Goal: Task Accomplishment & Management: Manage account settings

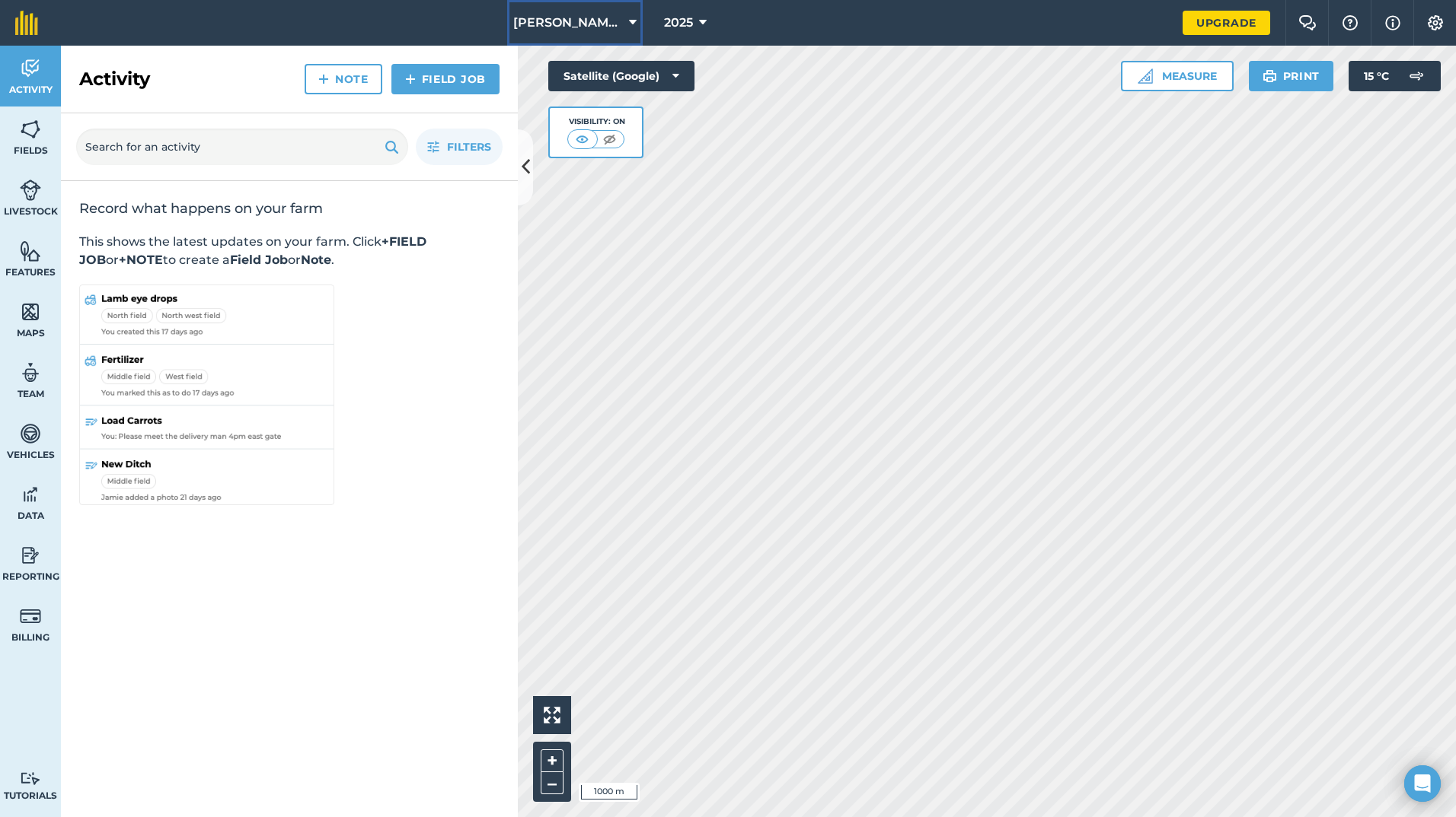
click at [617, 28] on span "[PERSON_NAME] & Sons ([PERSON_NAME][GEOGRAPHIC_DATA])" at bounding box center [568, 22] width 110 height 18
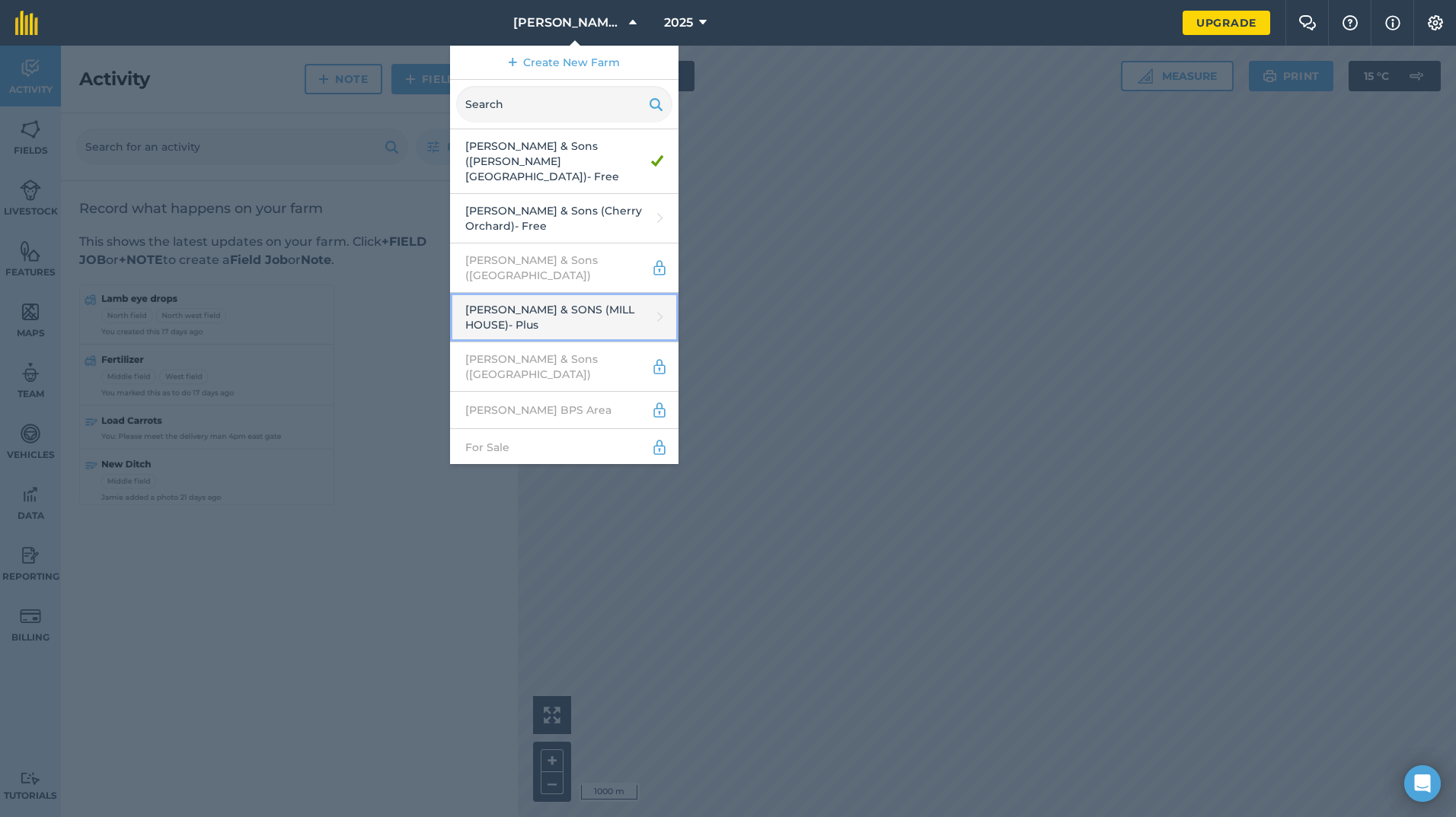
click at [598, 293] on link "[PERSON_NAME] & SONS (MILL HOUSE) - Plus" at bounding box center [564, 318] width 228 height 50
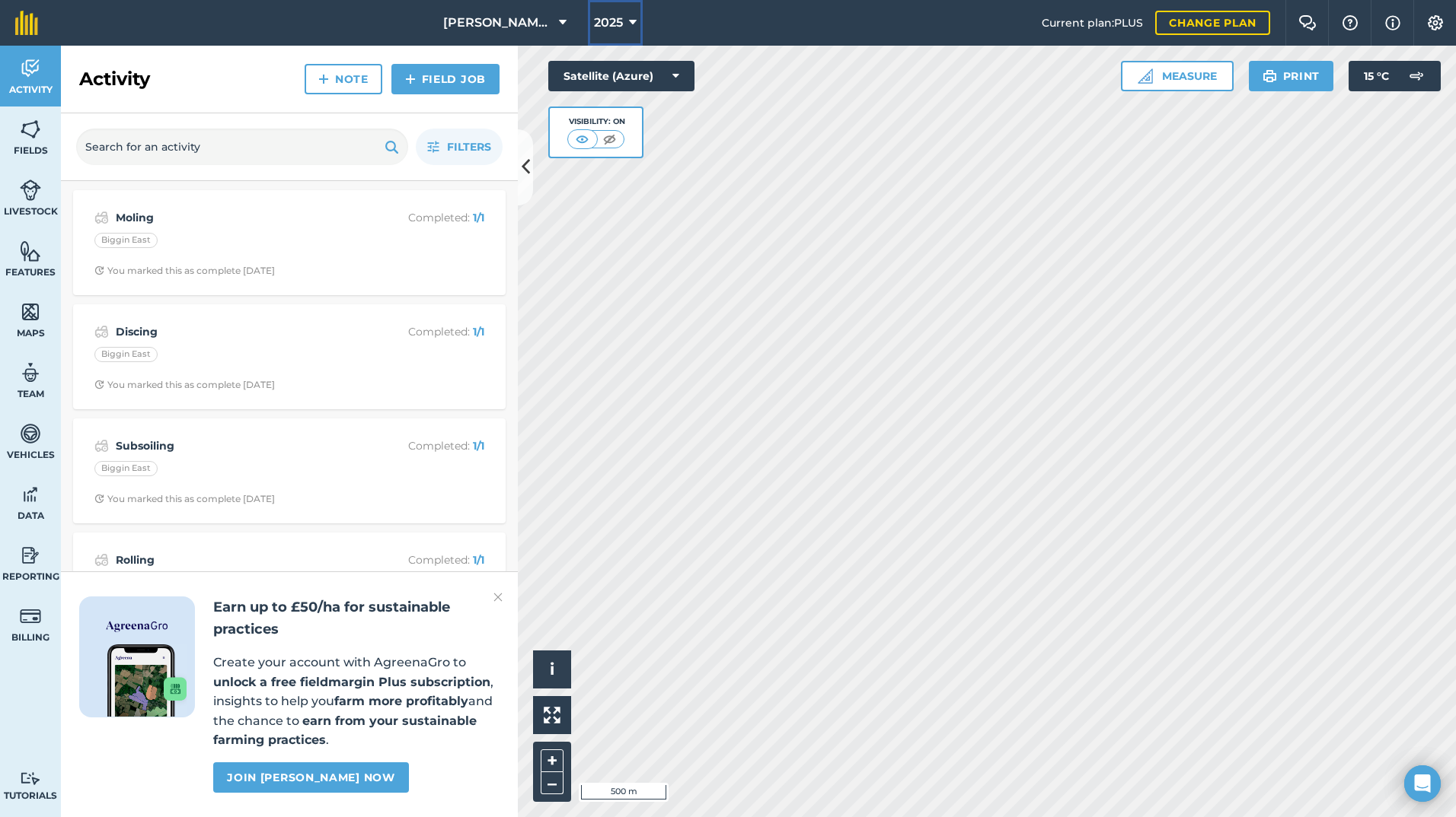
click at [615, 39] on button "2025" at bounding box center [615, 23] width 54 height 46
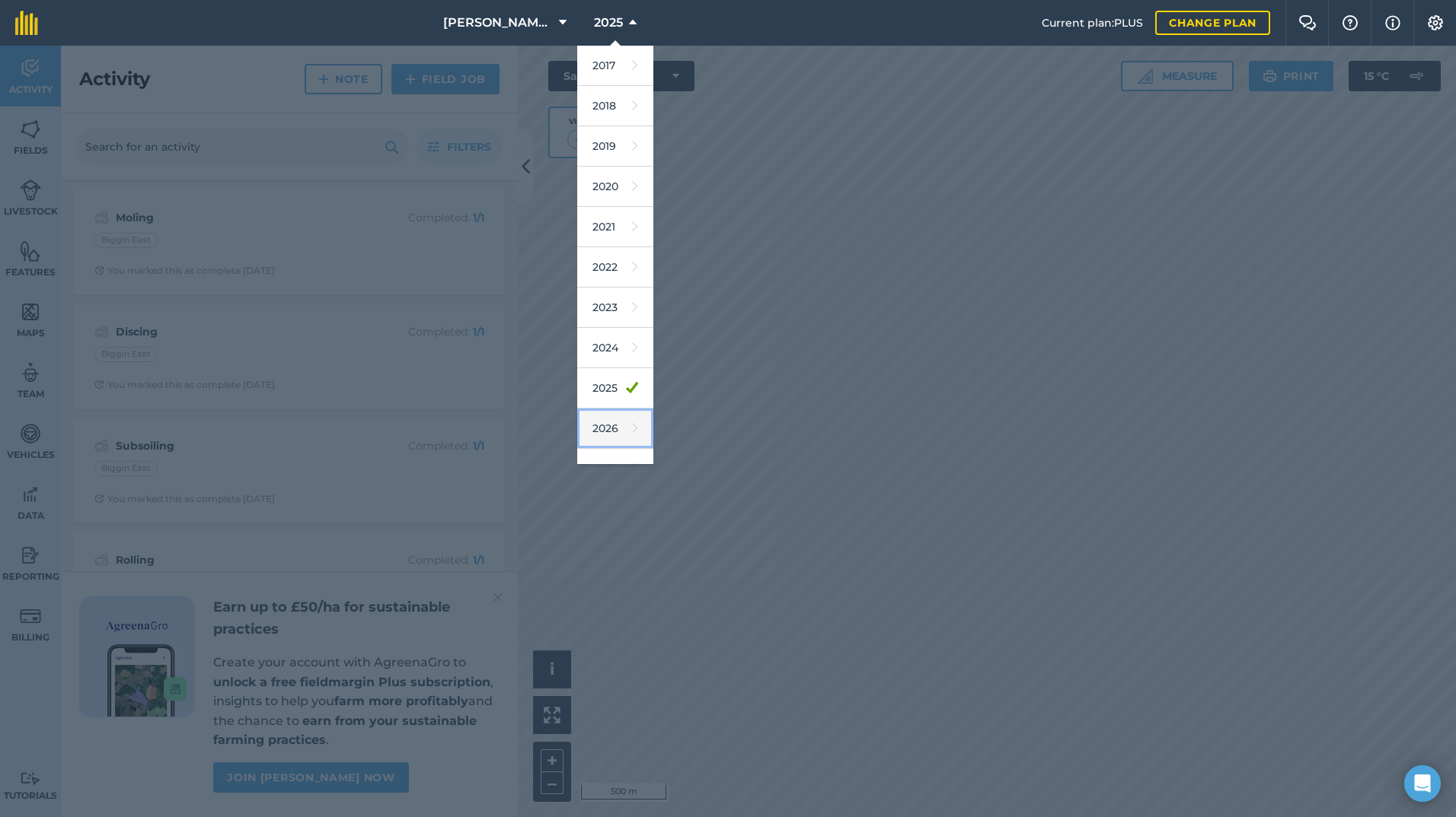
click at [602, 434] on link "2026" at bounding box center [616, 429] width 76 height 40
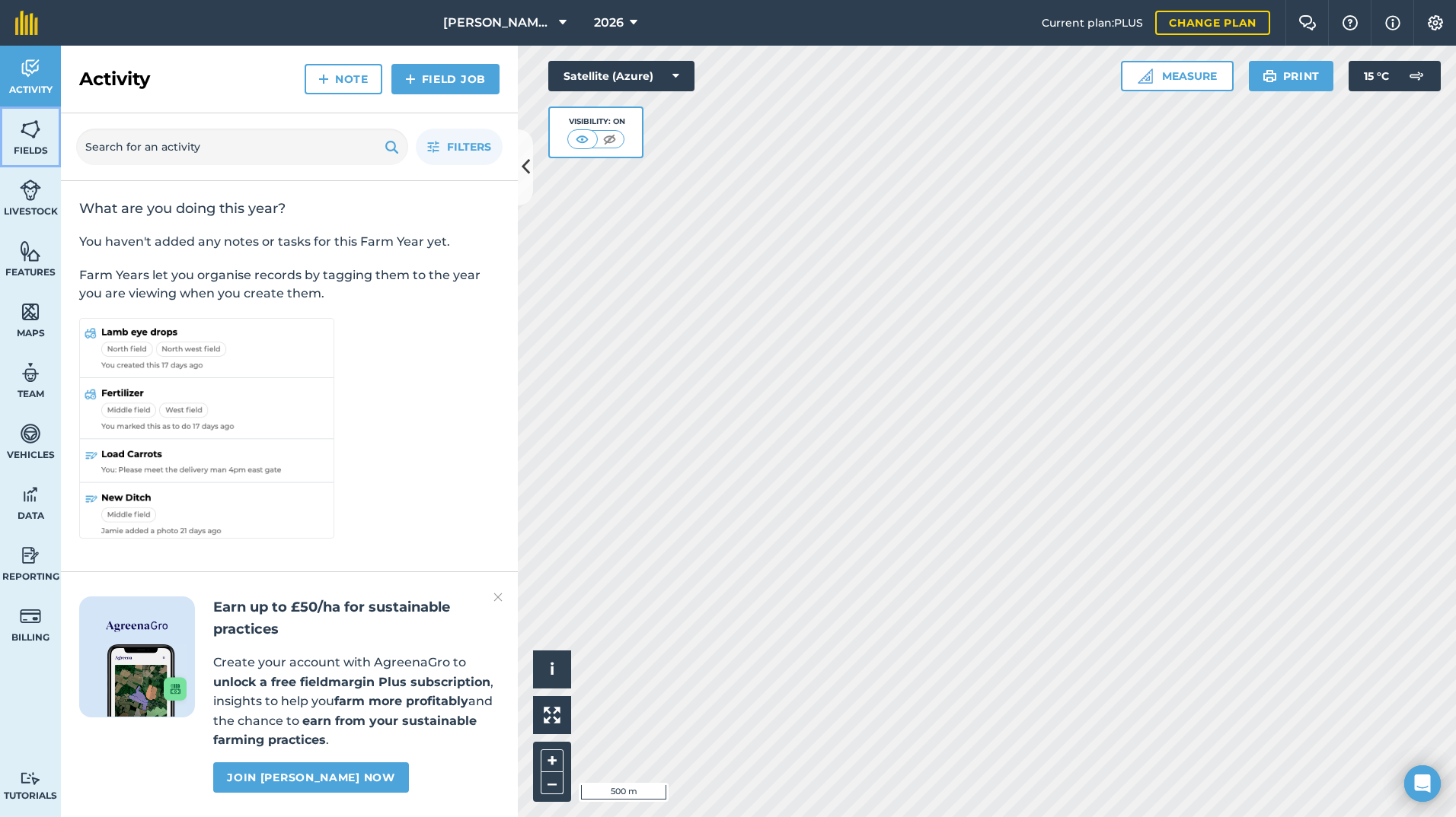
click at [28, 140] on img at bounding box center [31, 129] width 21 height 23
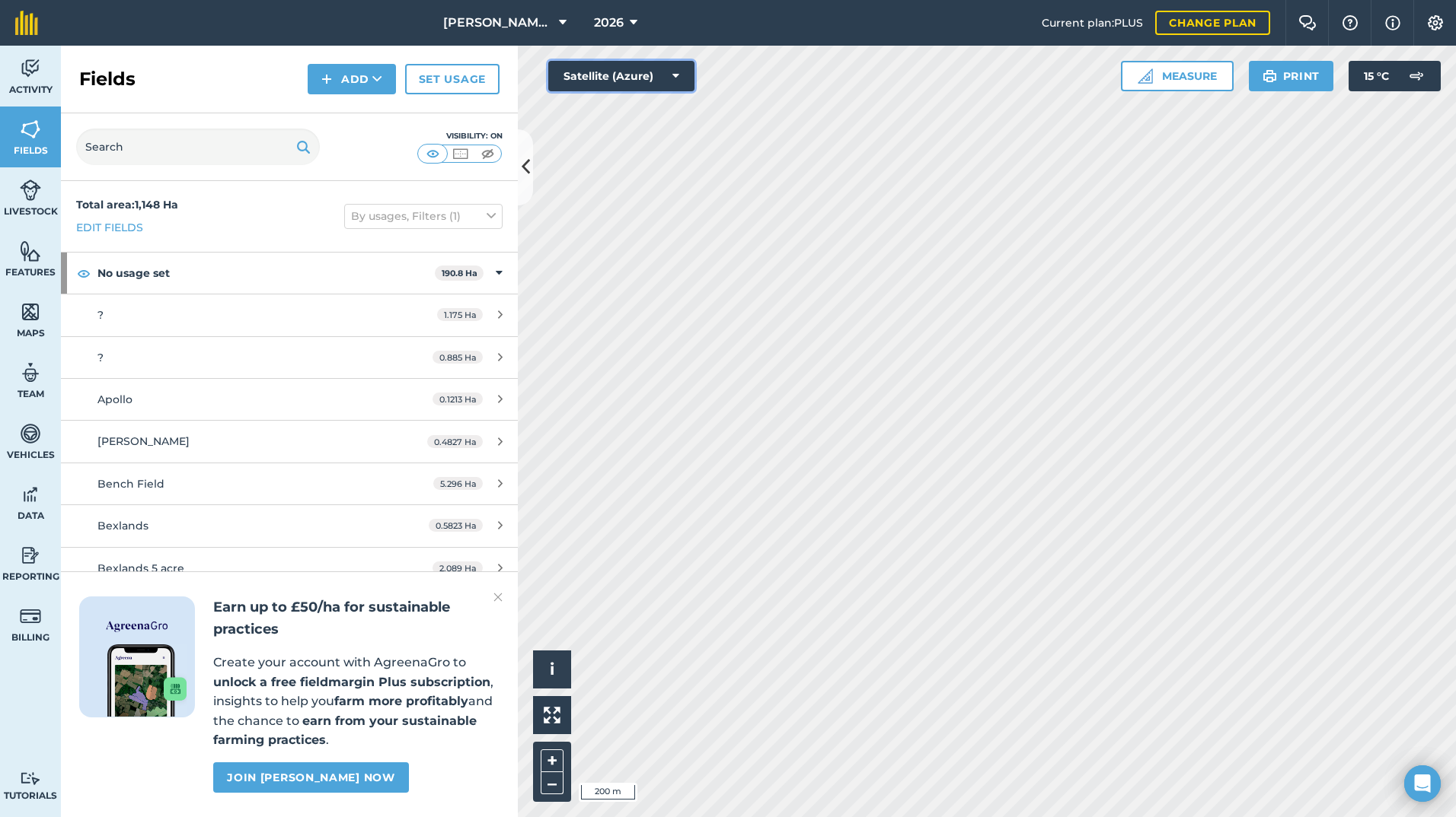
click at [637, 71] on button "Satellite (Azure)" at bounding box center [620, 76] width 146 height 31
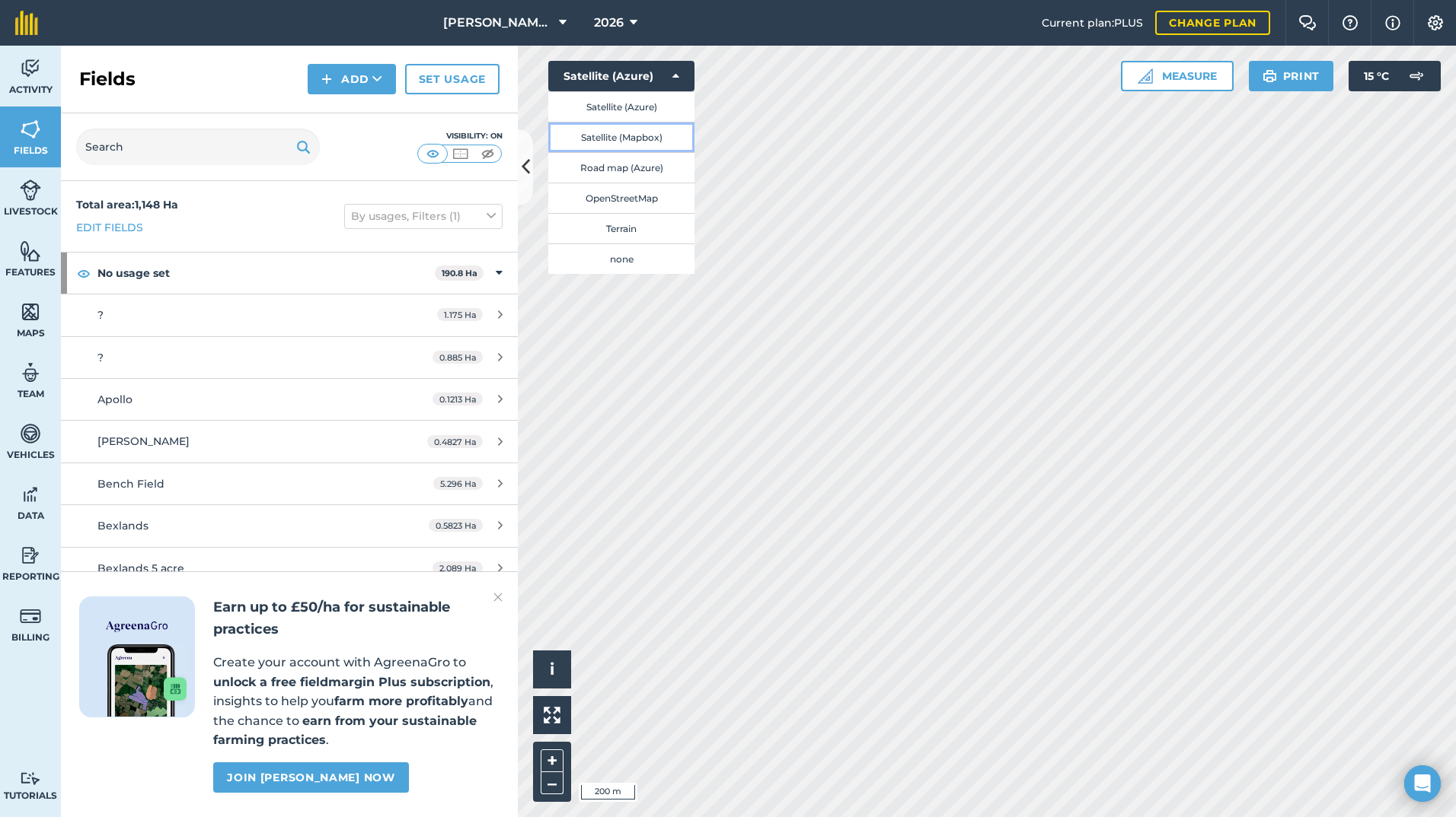
click at [611, 140] on button "Satellite (Mapbox)" at bounding box center [620, 137] width 146 height 31
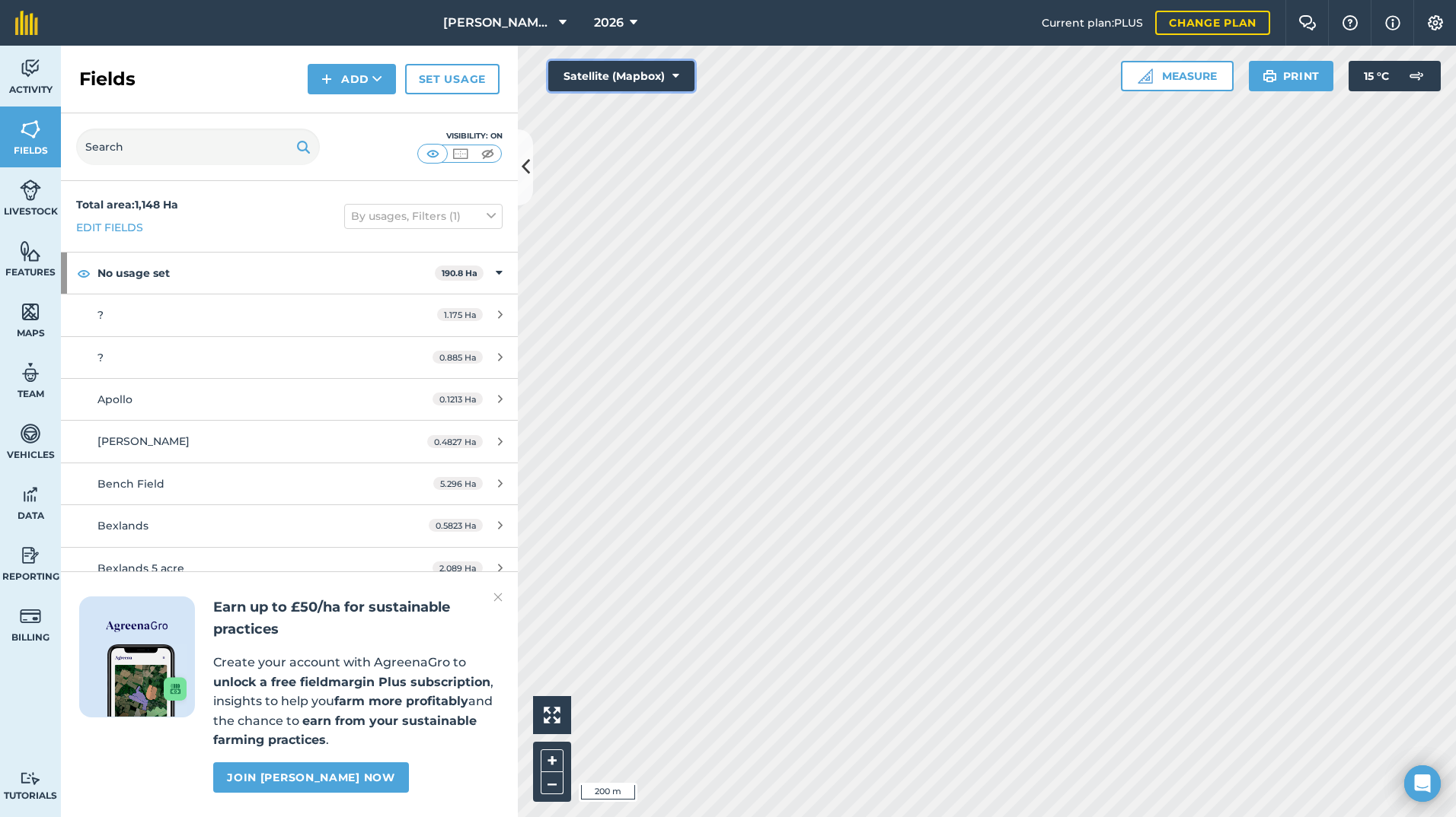
click at [660, 72] on button "Satellite (Mapbox)" at bounding box center [620, 76] width 146 height 31
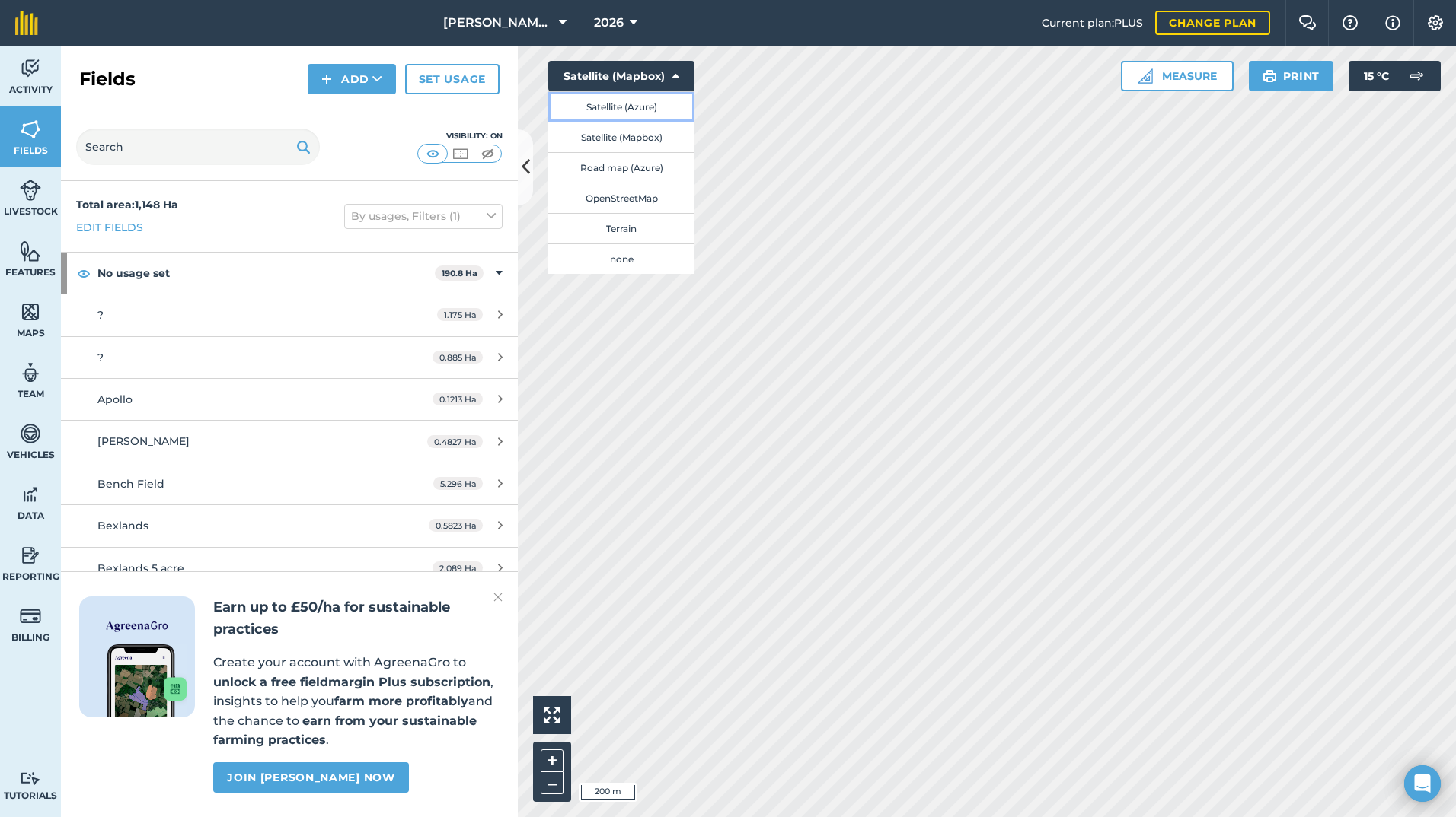
click at [640, 103] on button "Satellite (Azure)" at bounding box center [620, 107] width 146 height 31
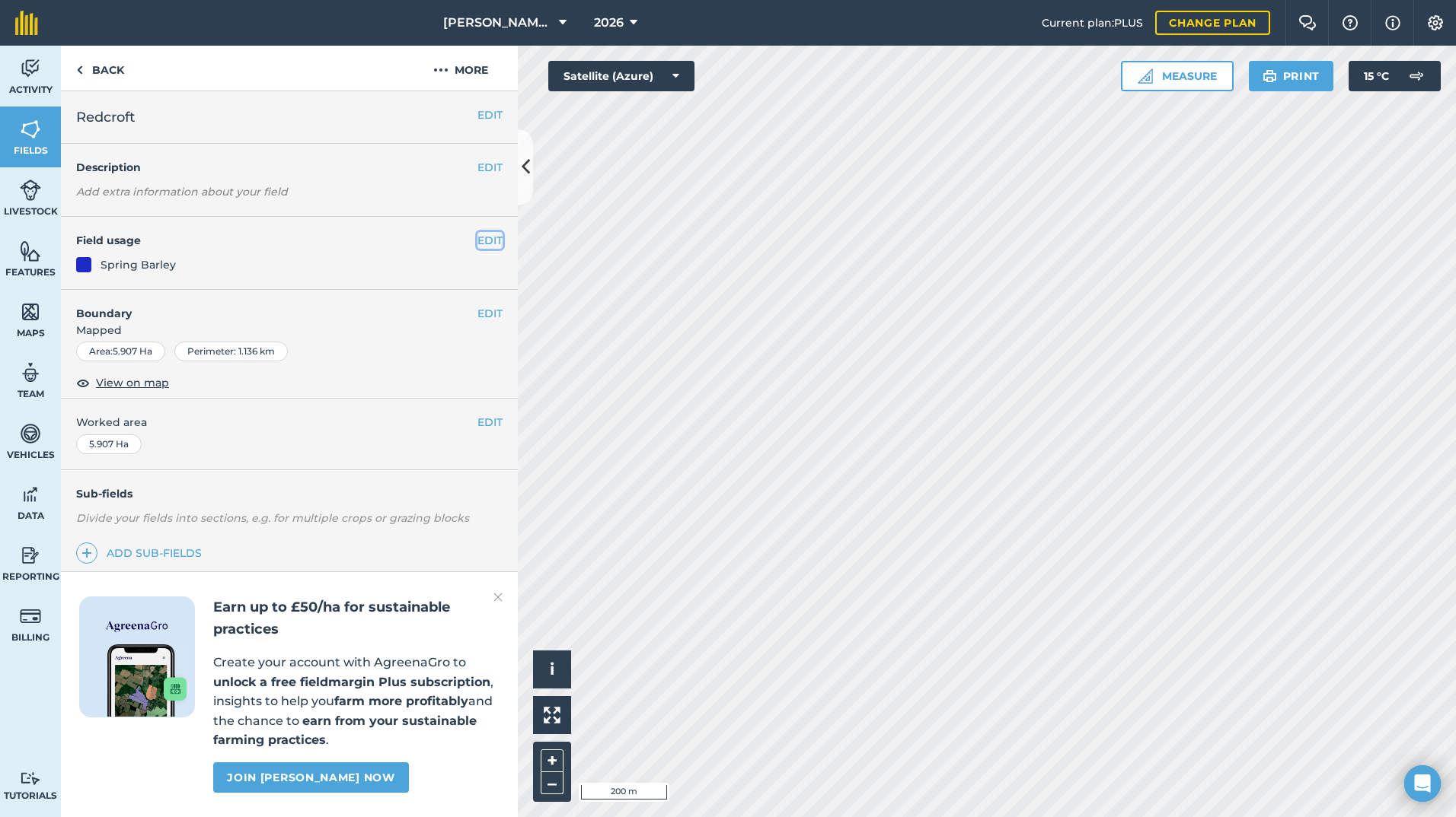
click at [489, 235] on button "EDIT" at bounding box center [489, 241] width 25 height 17
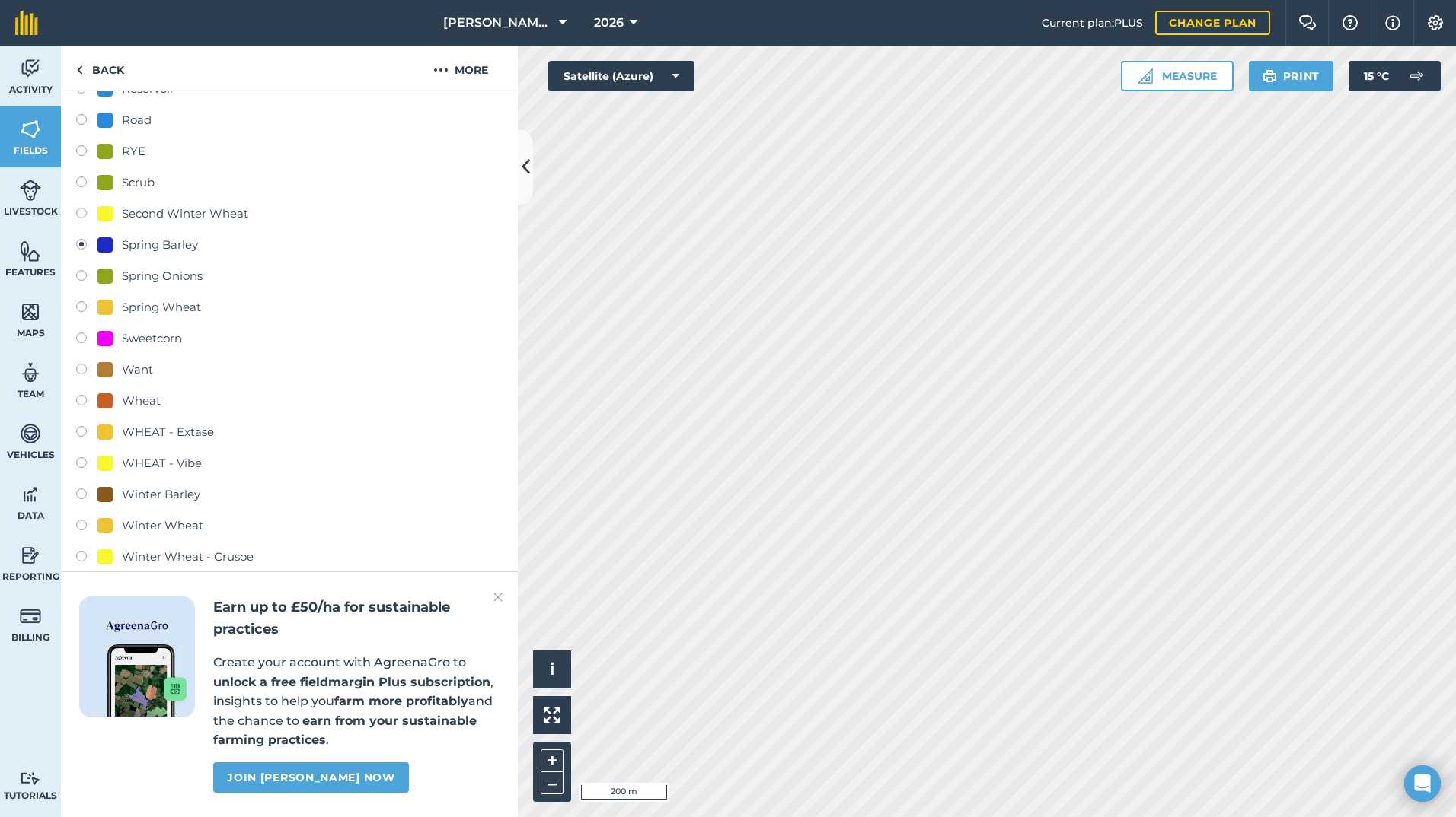
scroll to position [761, 0]
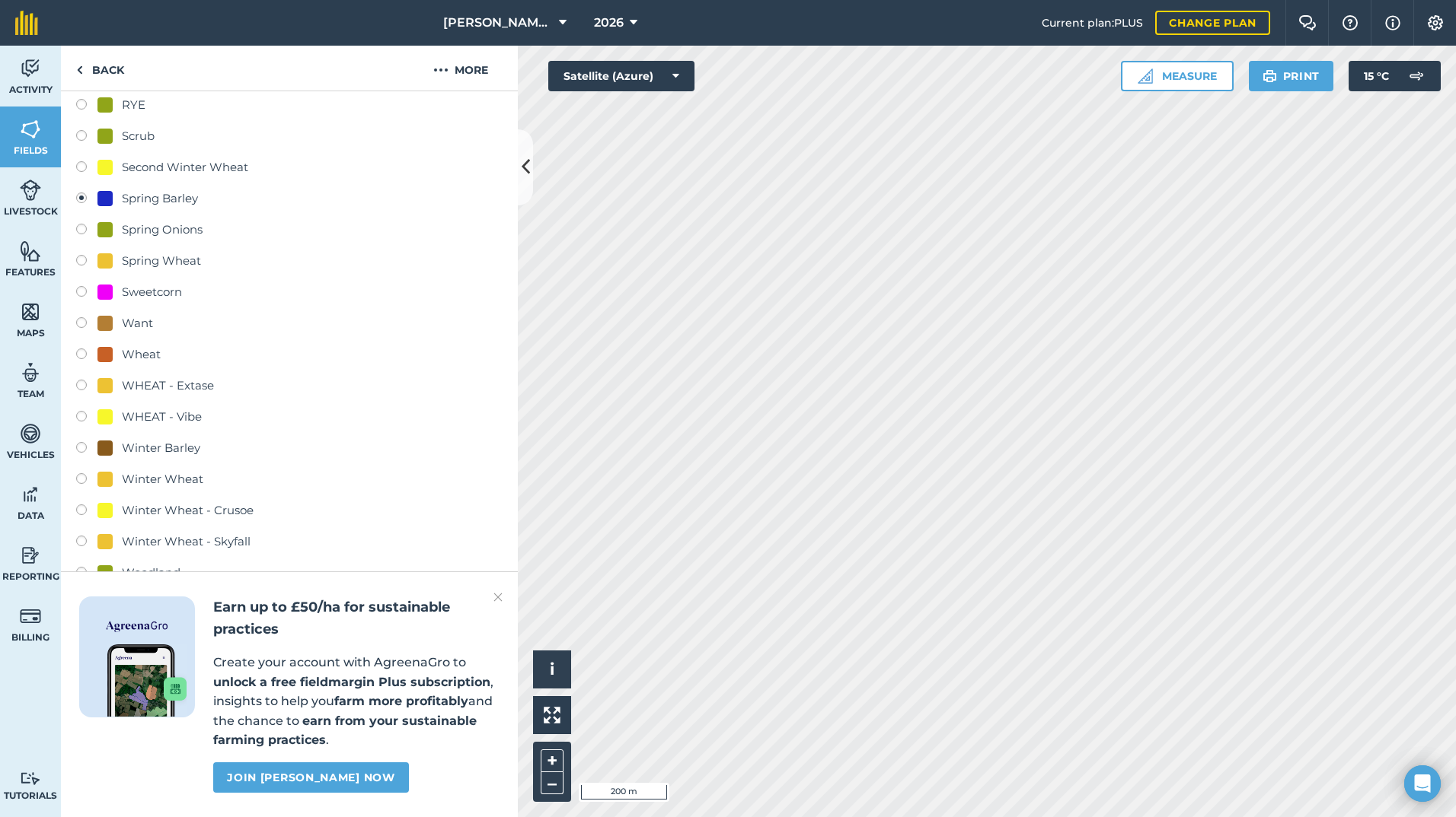
click at [179, 445] on div "Winter Barley" at bounding box center [161, 447] width 78 height 18
radio input "true"
radio input "false"
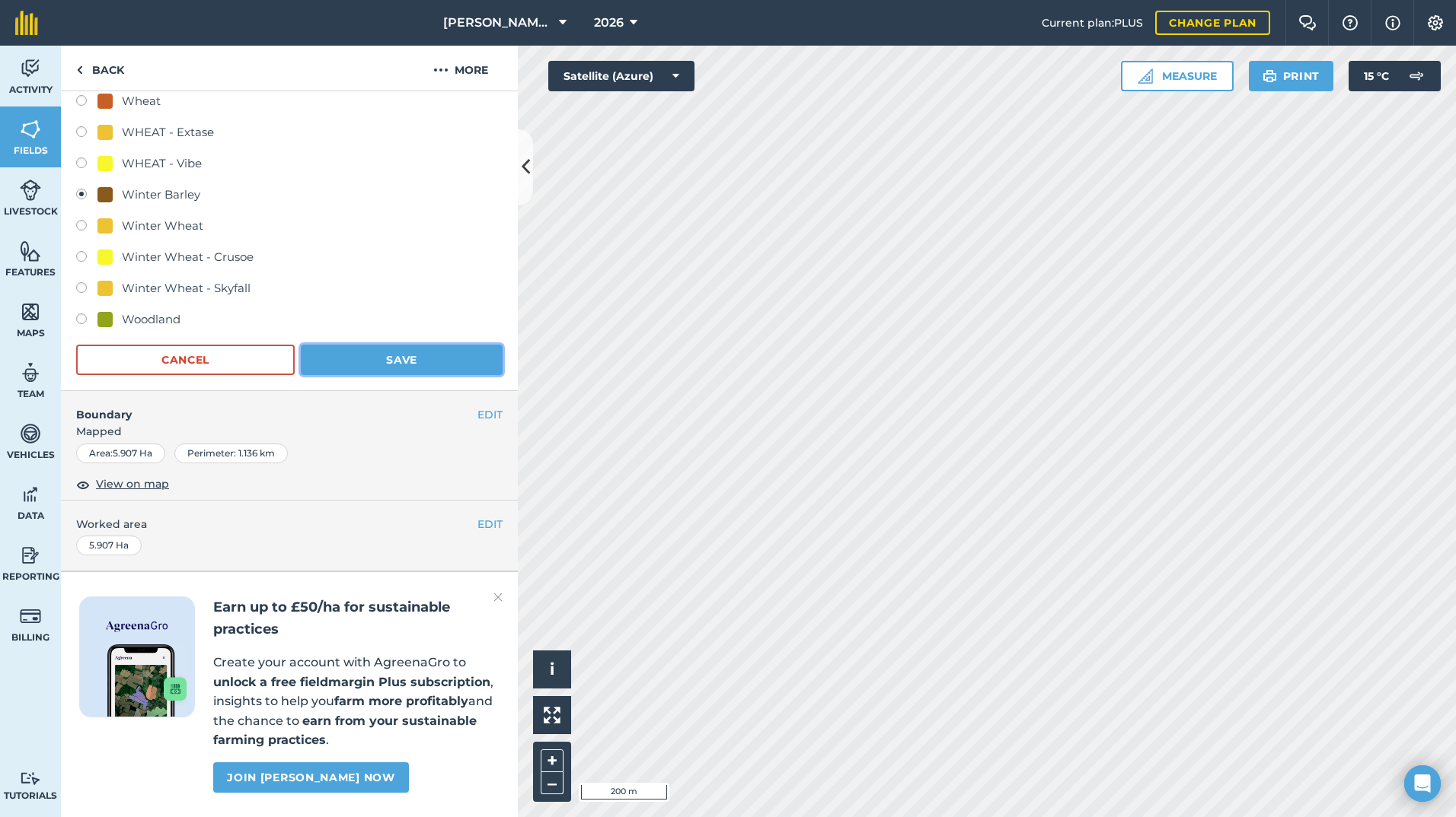
click at [385, 345] on button "Save" at bounding box center [402, 360] width 202 height 31
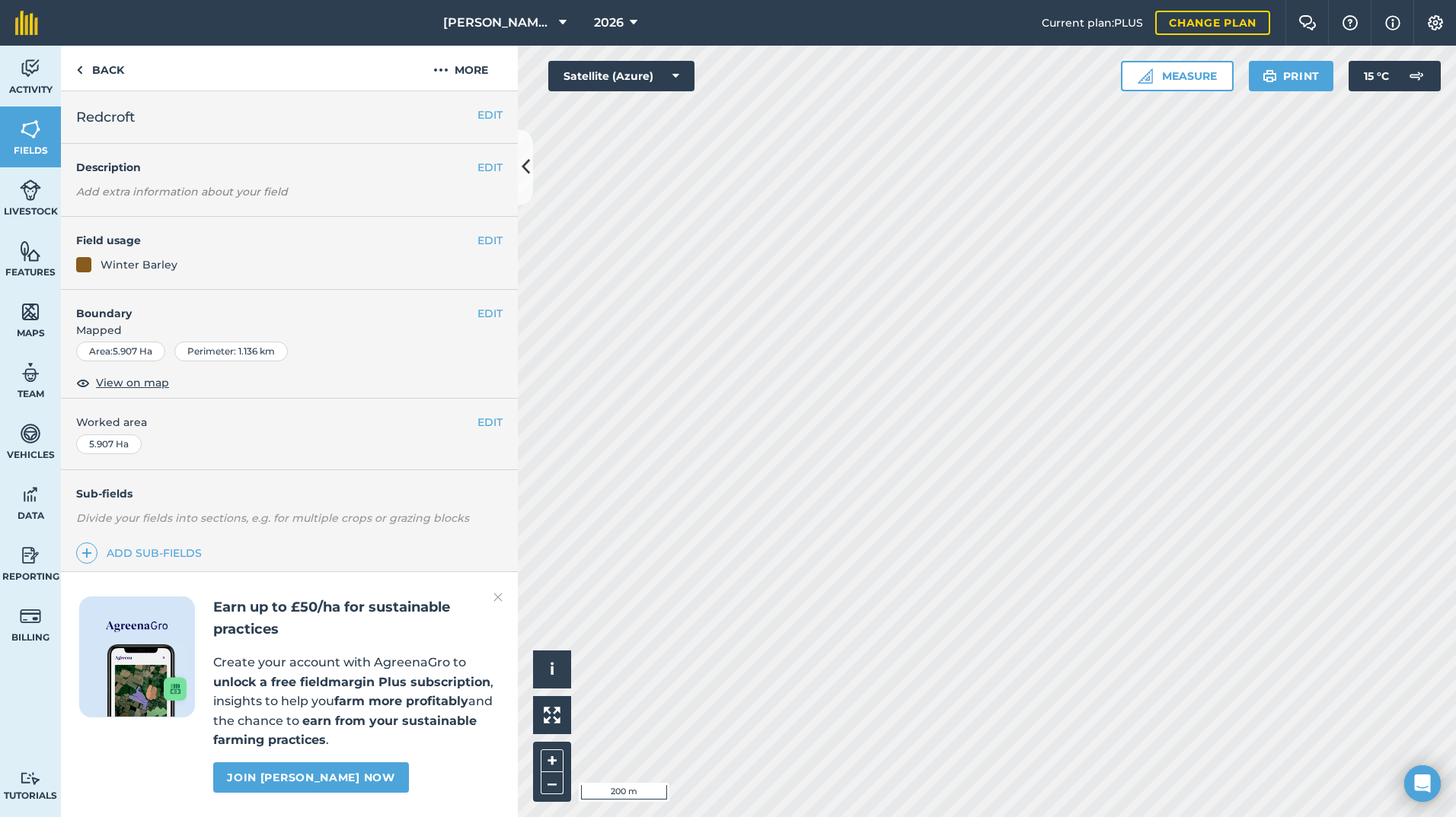
scroll to position [0, 0]
click at [492, 234] on button "EDIT" at bounding box center [489, 241] width 25 height 17
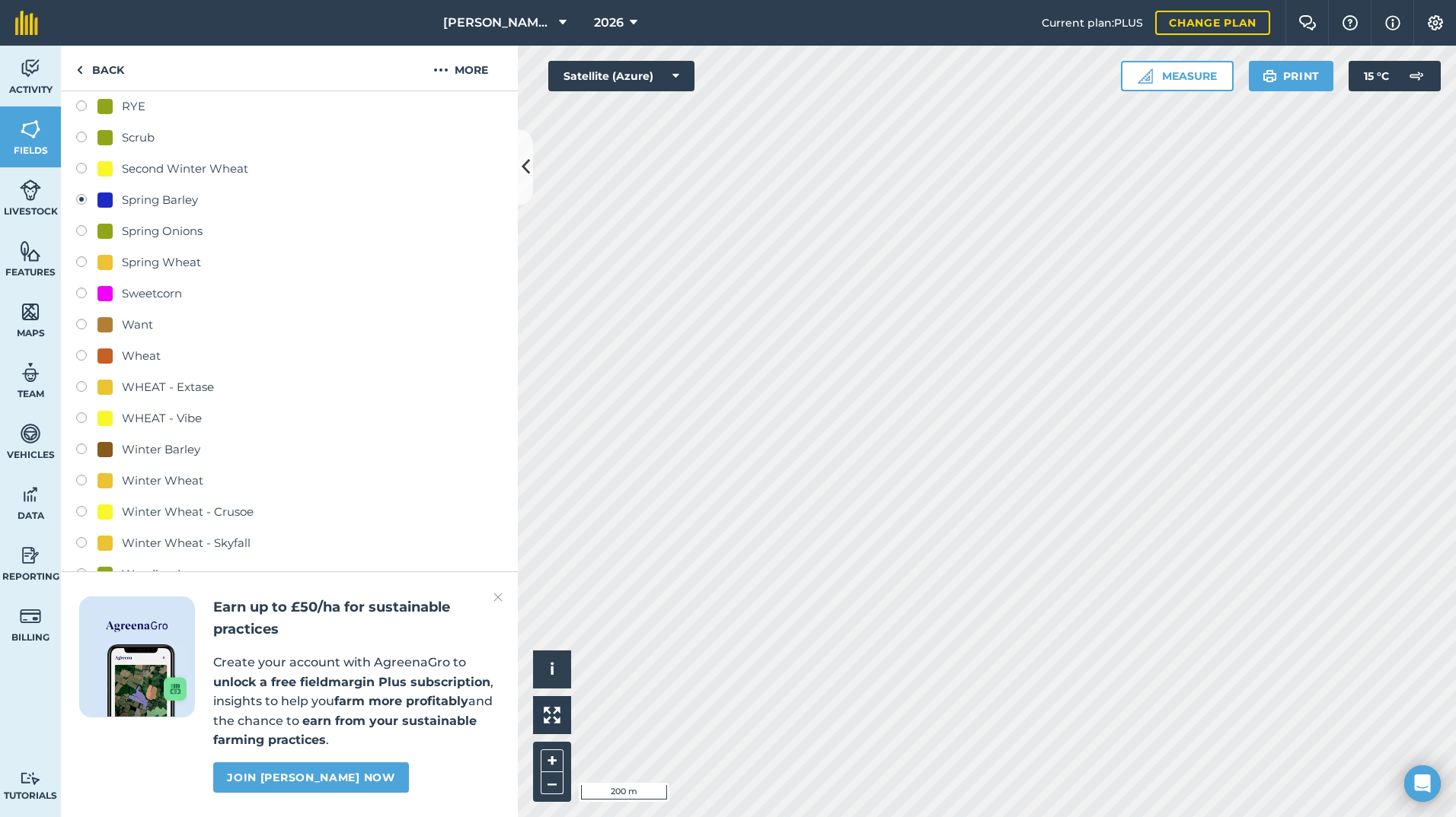
scroll to position [761, 0]
click at [172, 450] on div "Winter Barley" at bounding box center [161, 447] width 78 height 18
radio input "true"
radio input "false"
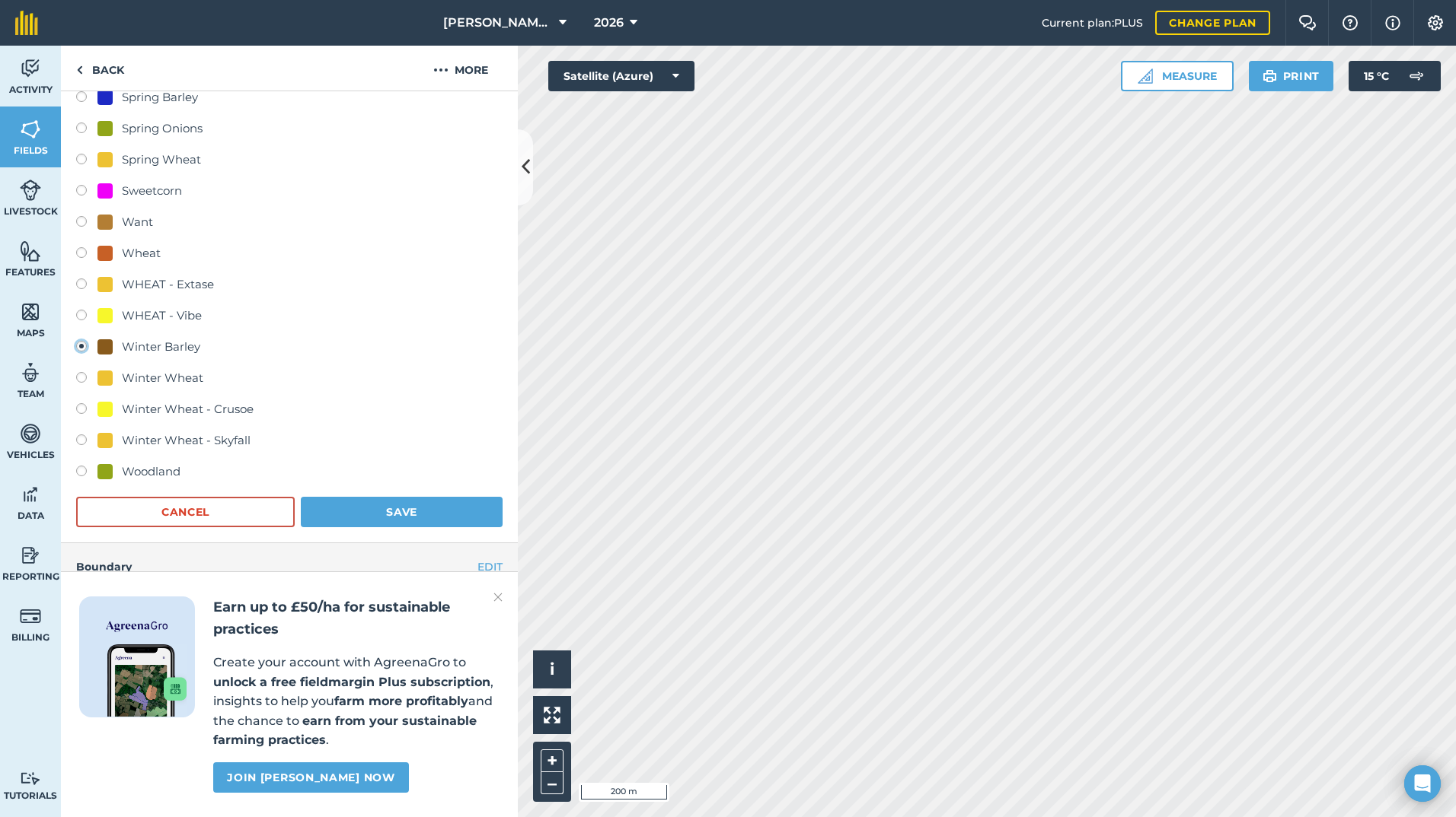
scroll to position [1057, 0]
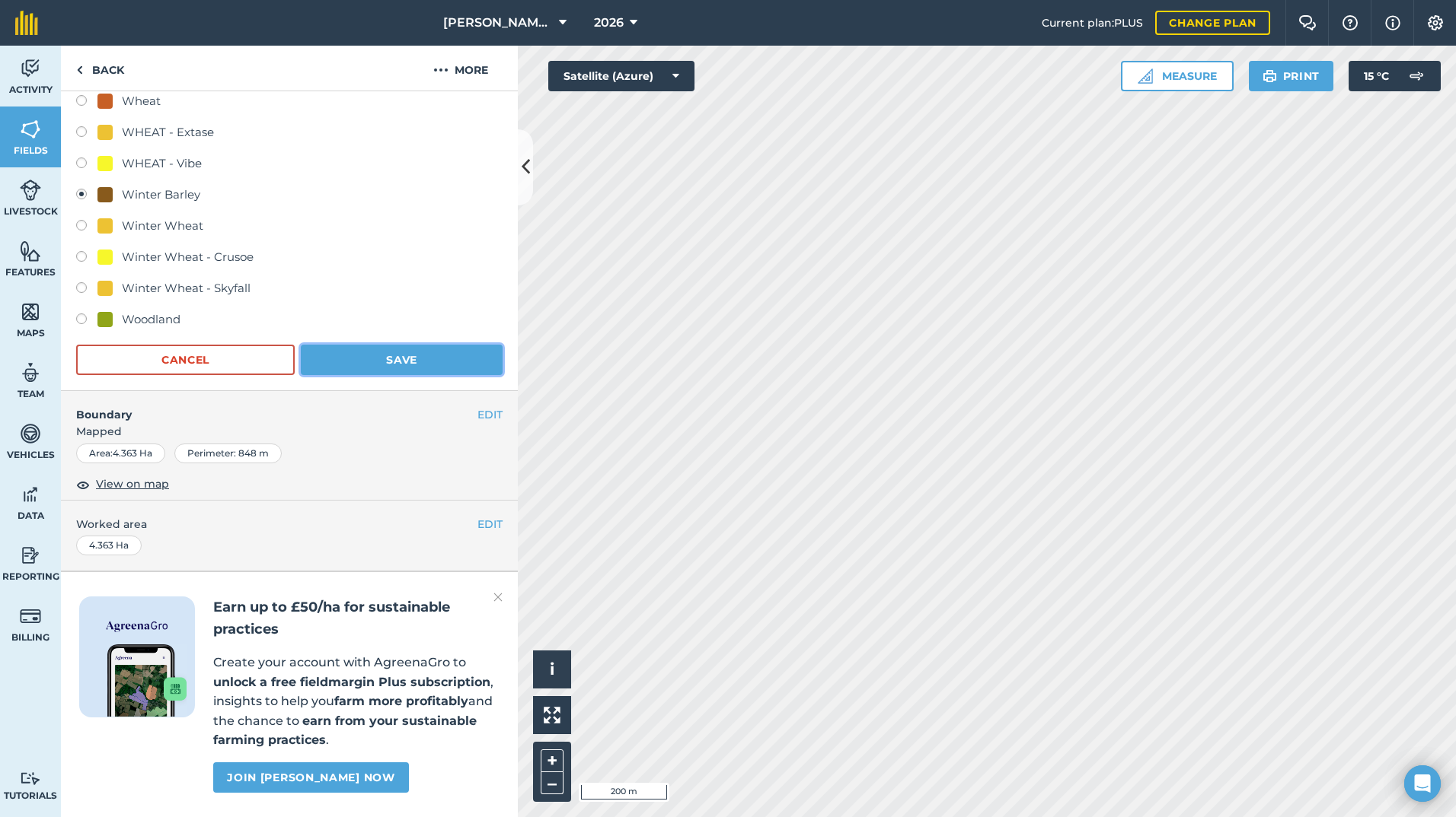
click at [412, 345] on button "Save" at bounding box center [402, 360] width 202 height 31
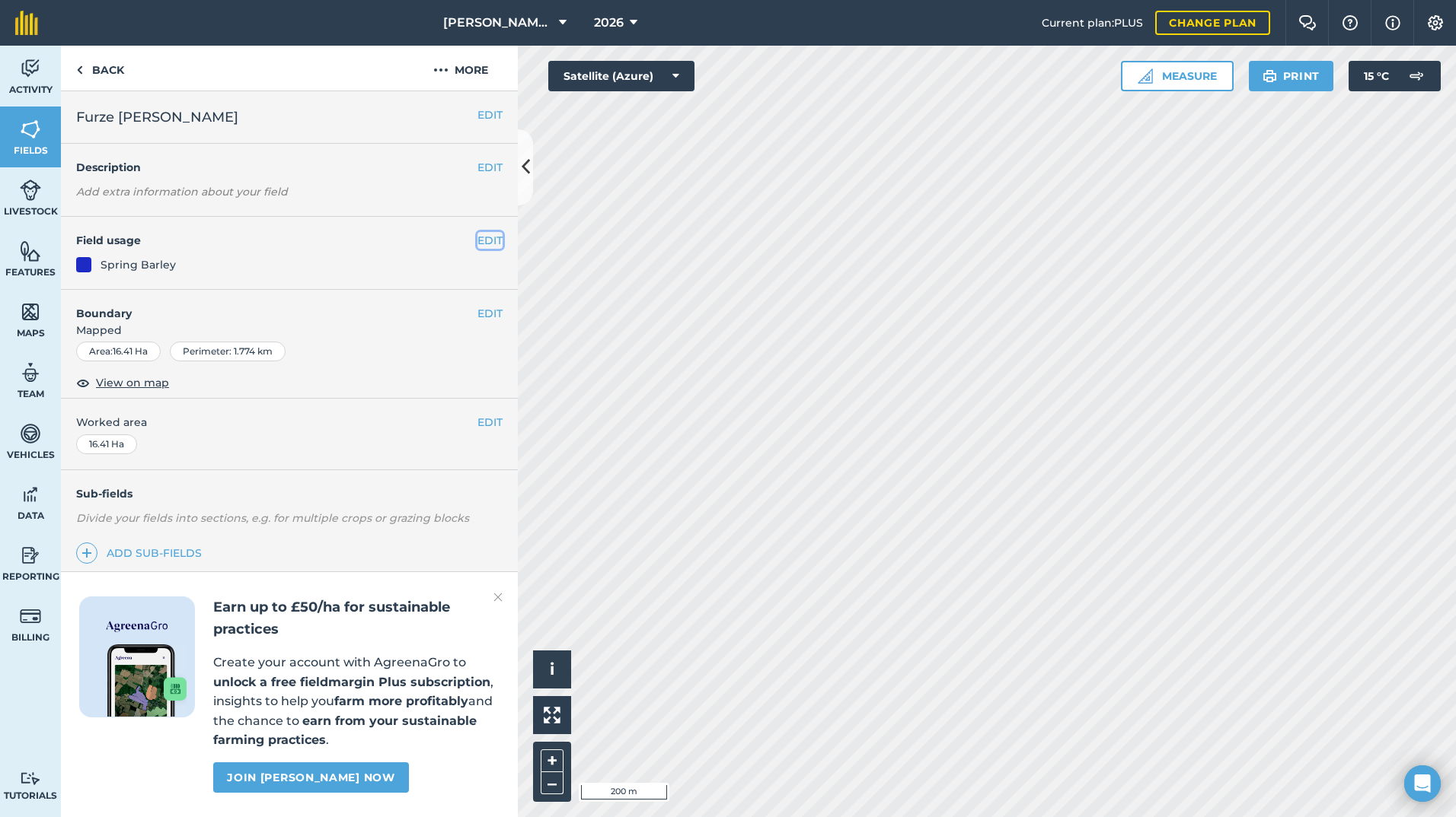
click at [486, 242] on button "EDIT" at bounding box center [489, 241] width 25 height 17
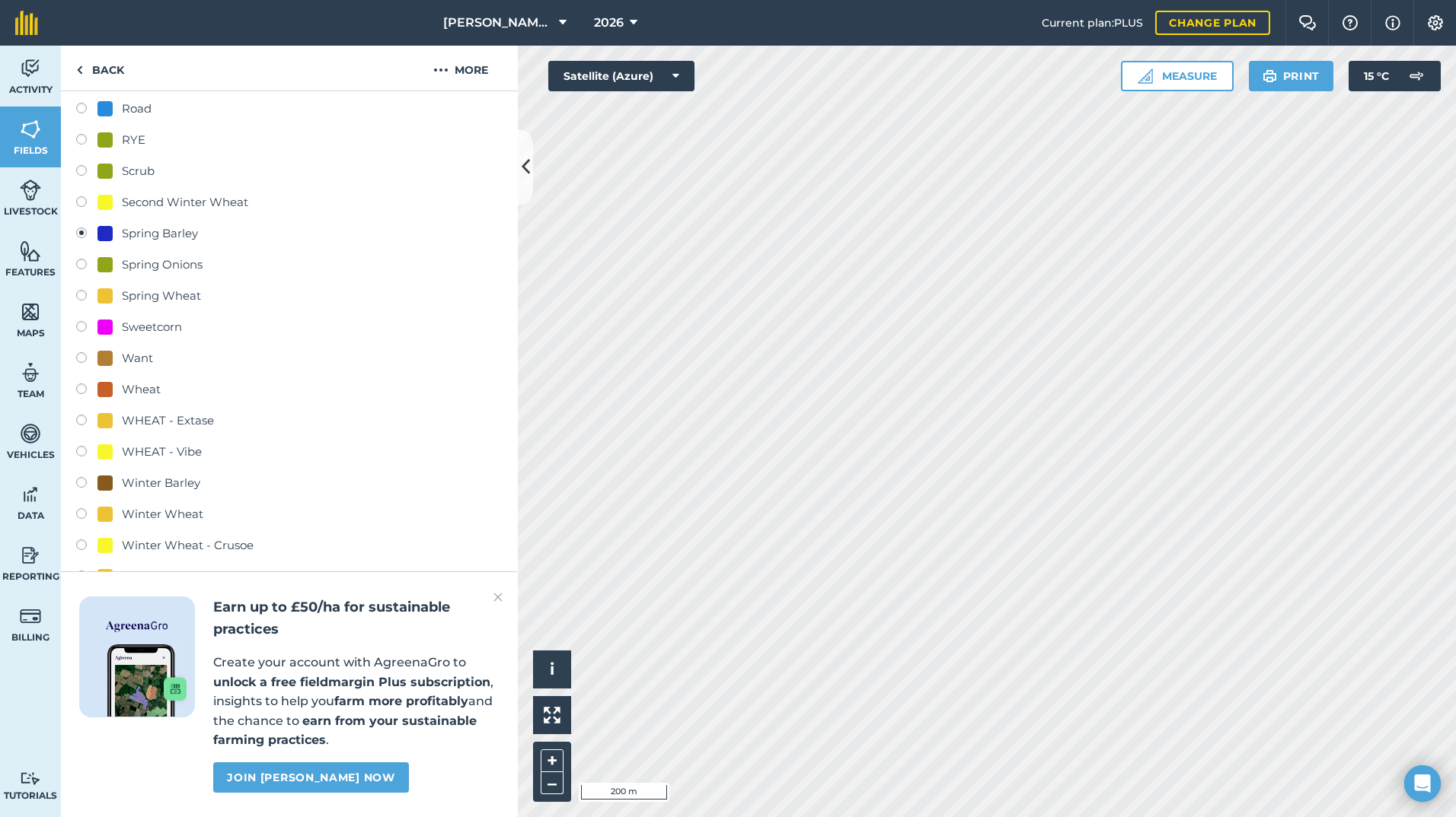
scroll to position [761, 0]
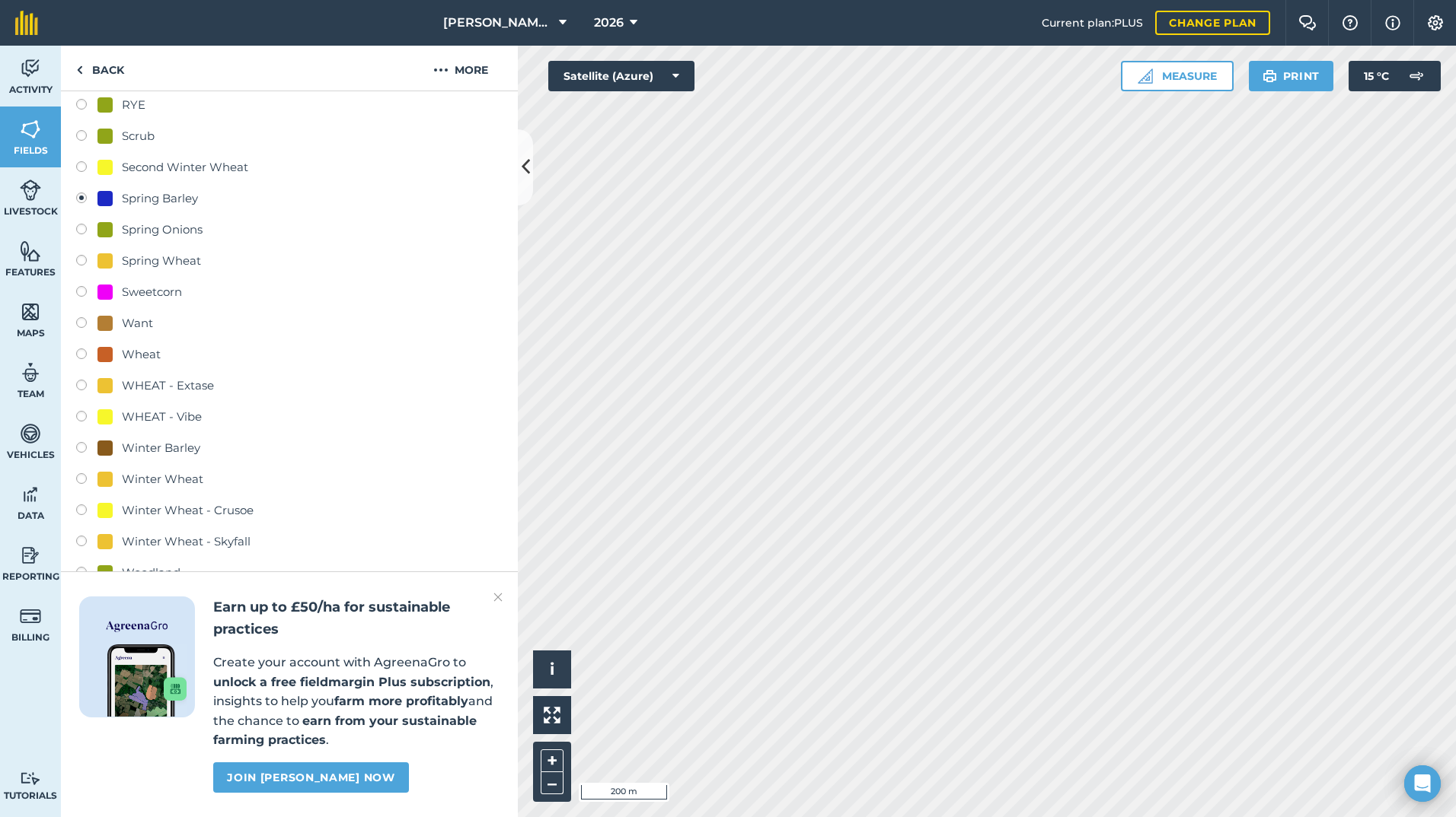
click at [166, 442] on div "Winter Barley" at bounding box center [161, 447] width 78 height 18
radio input "true"
radio input "false"
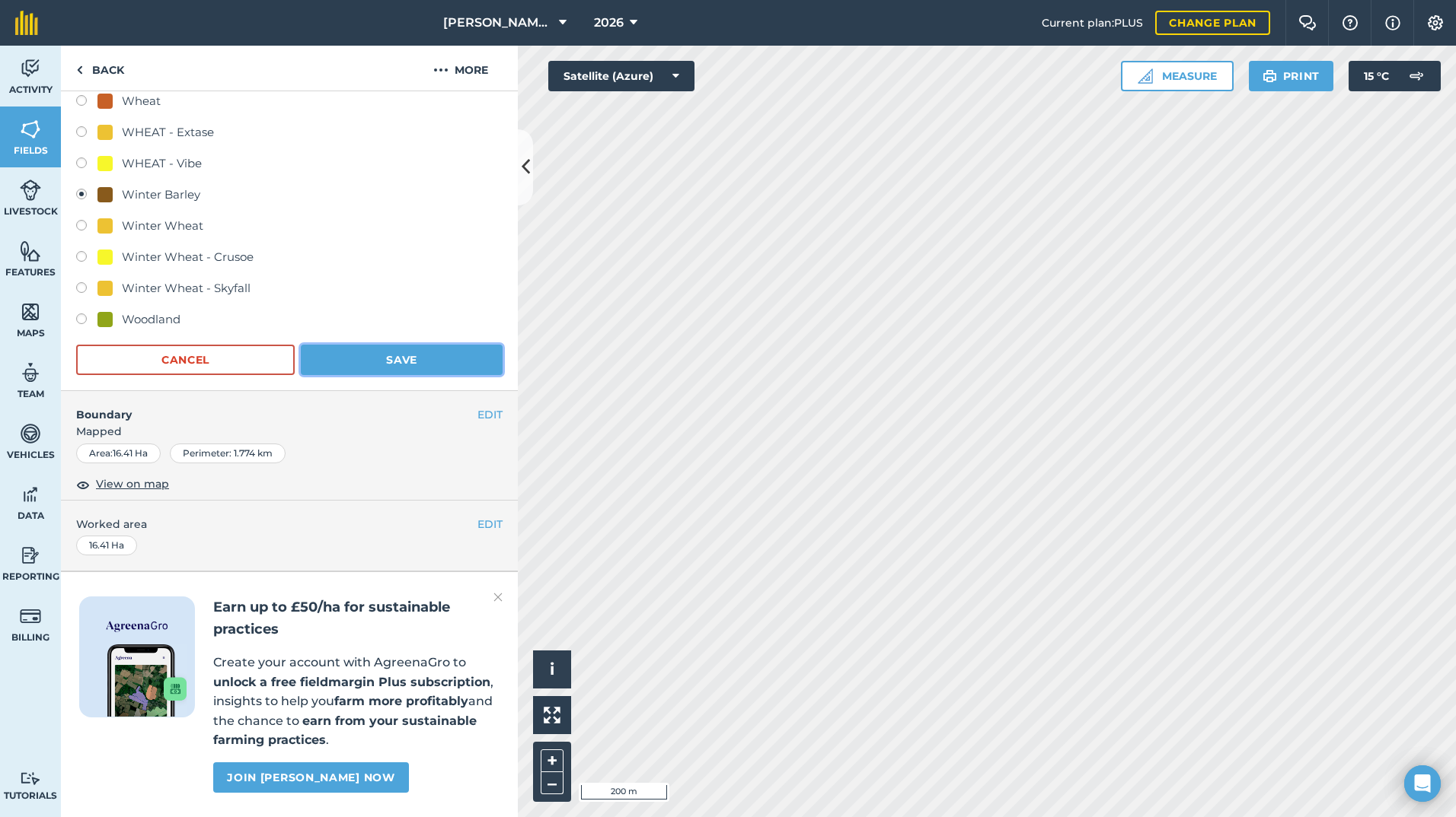
click at [371, 345] on button "Save" at bounding box center [402, 360] width 202 height 31
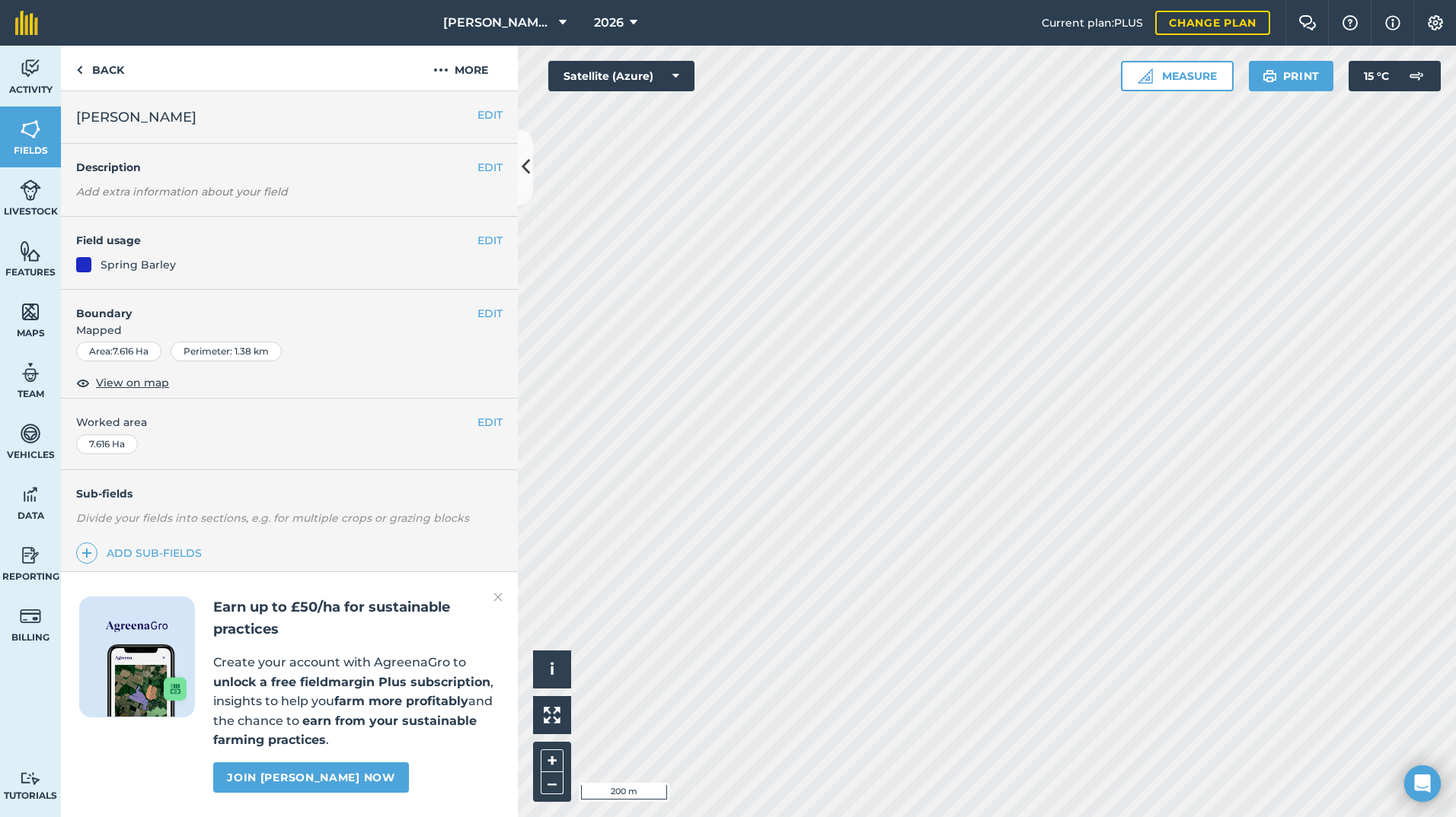
click at [499, 230] on div "EDIT Field usage Spring Barley" at bounding box center [290, 253] width 457 height 73
click at [499, 234] on button "EDIT" at bounding box center [489, 241] width 25 height 17
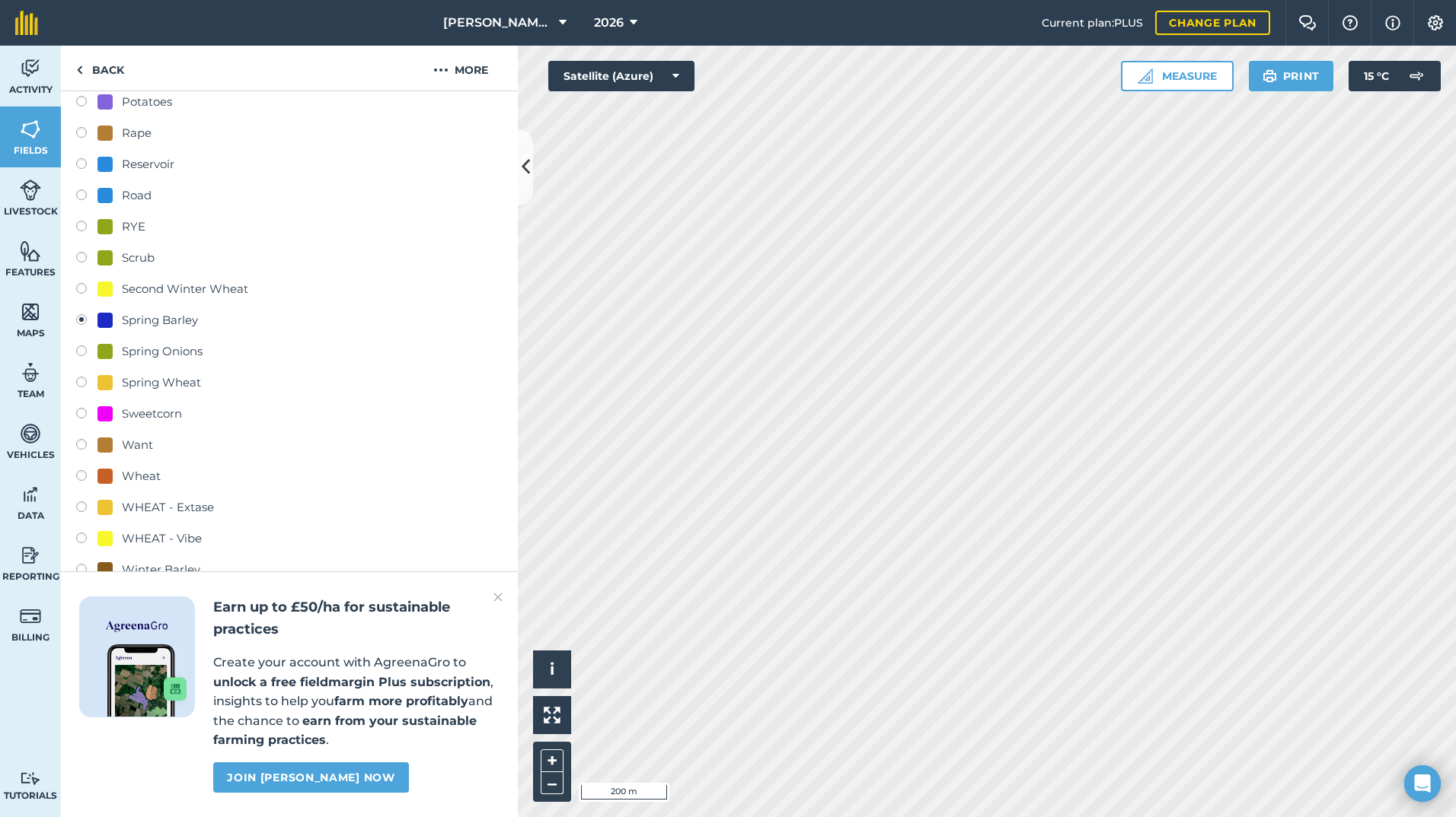
scroll to position [837, 0]
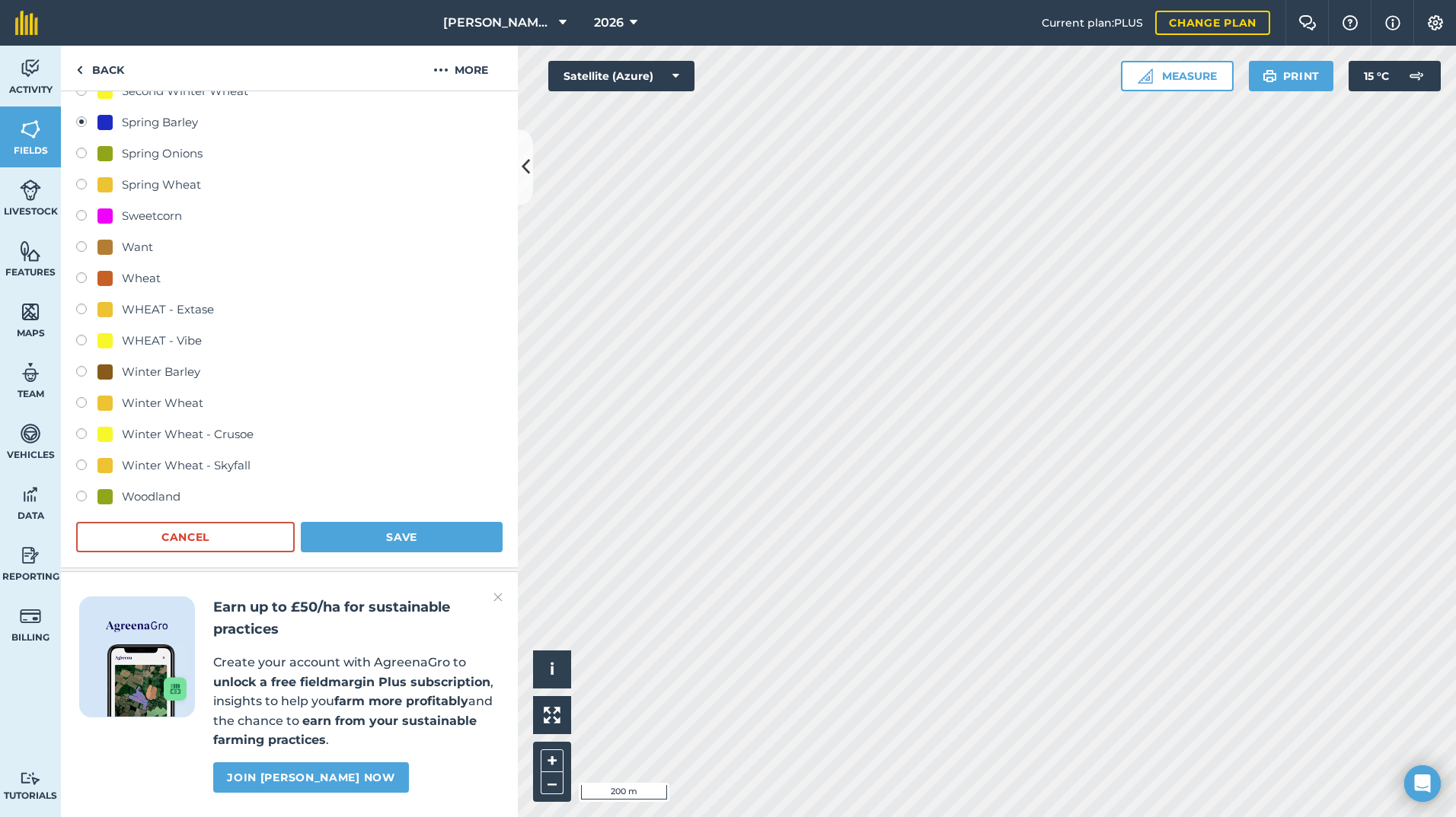
click at [174, 372] on div "Winter Barley" at bounding box center [161, 372] width 78 height 18
radio input "true"
radio input "false"
click at [368, 525] on button "Save" at bounding box center [402, 537] width 202 height 31
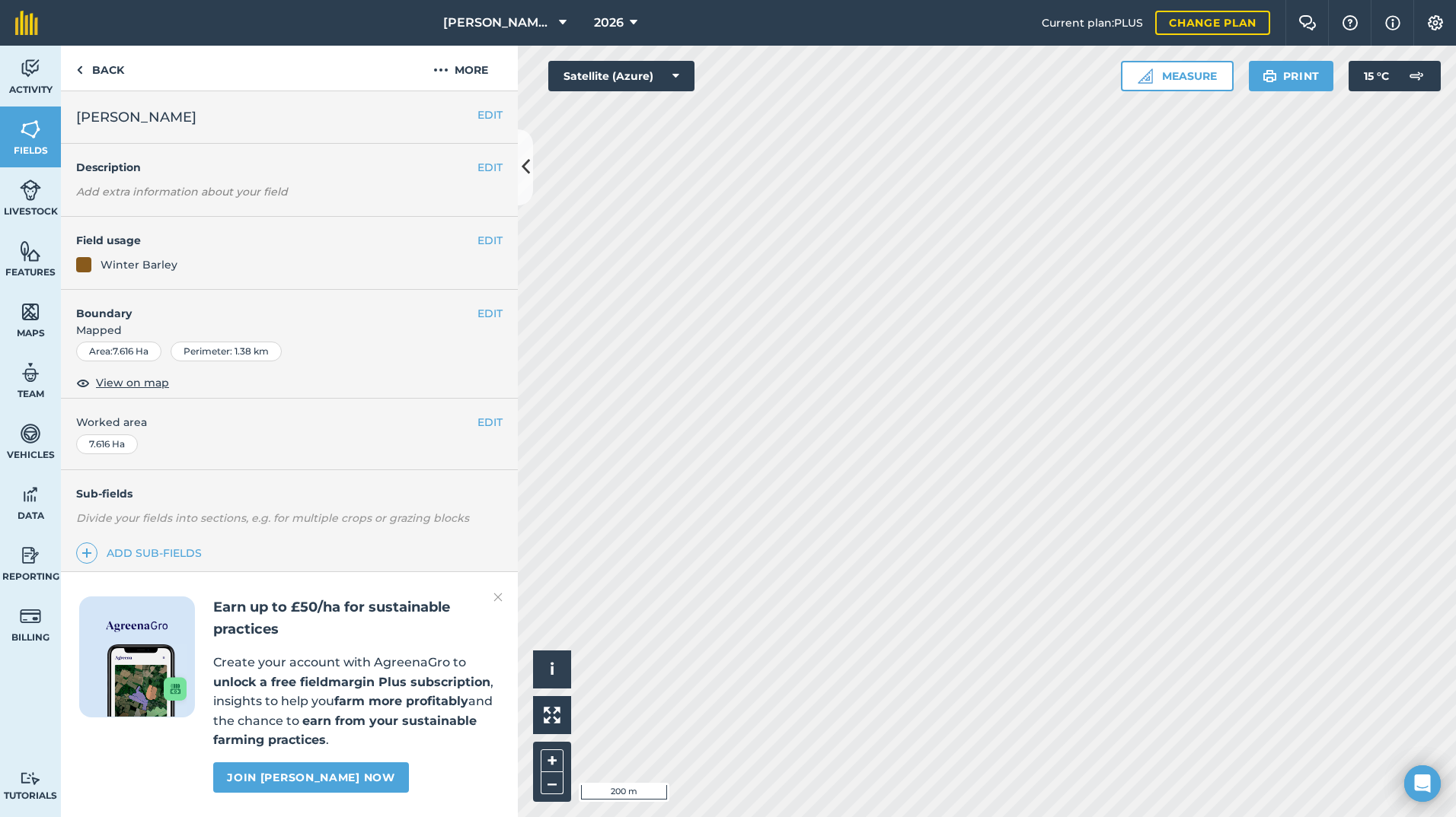
scroll to position [0, 0]
click at [486, 245] on button "EDIT" at bounding box center [489, 241] width 25 height 17
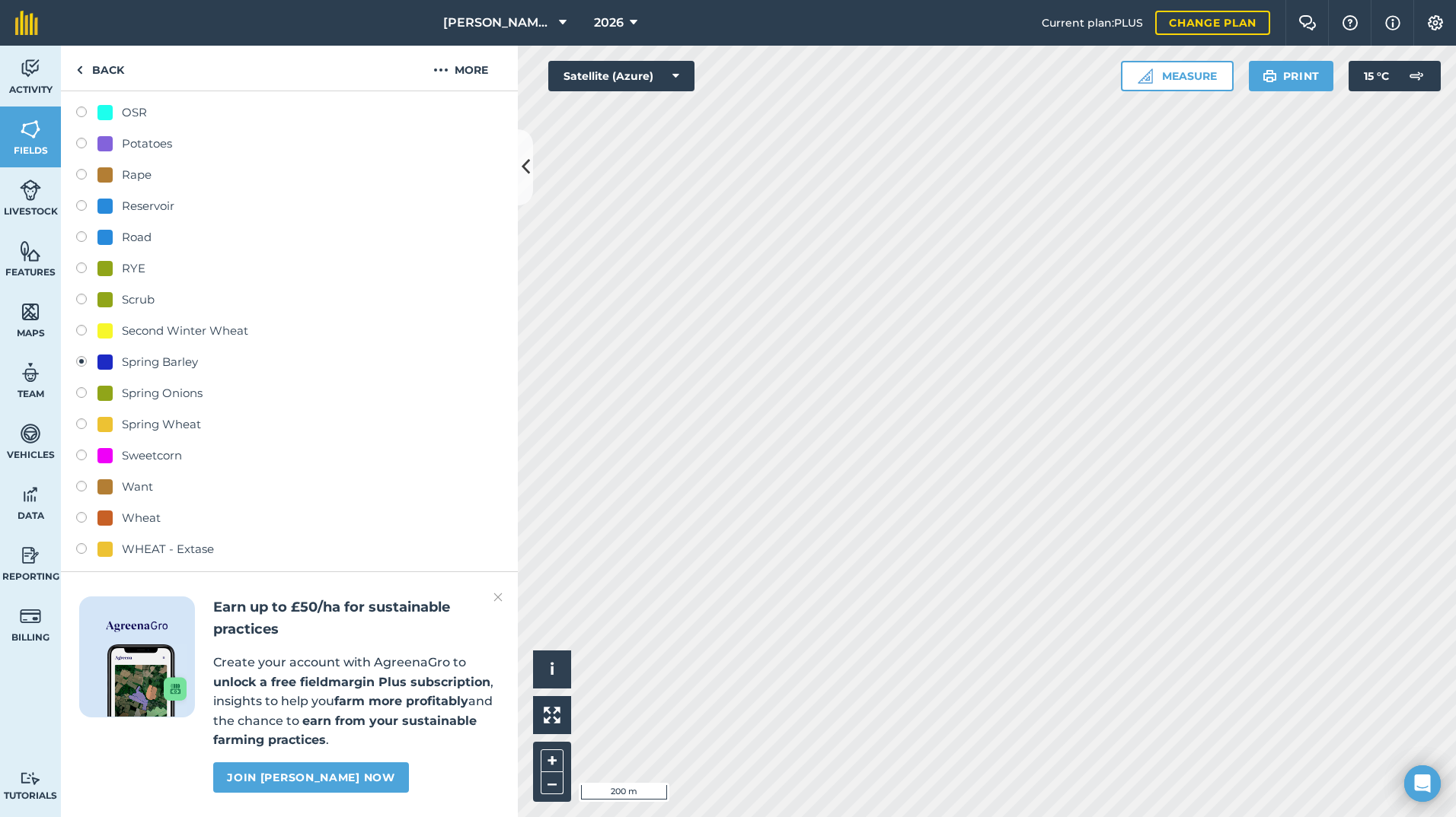
scroll to position [685, 0]
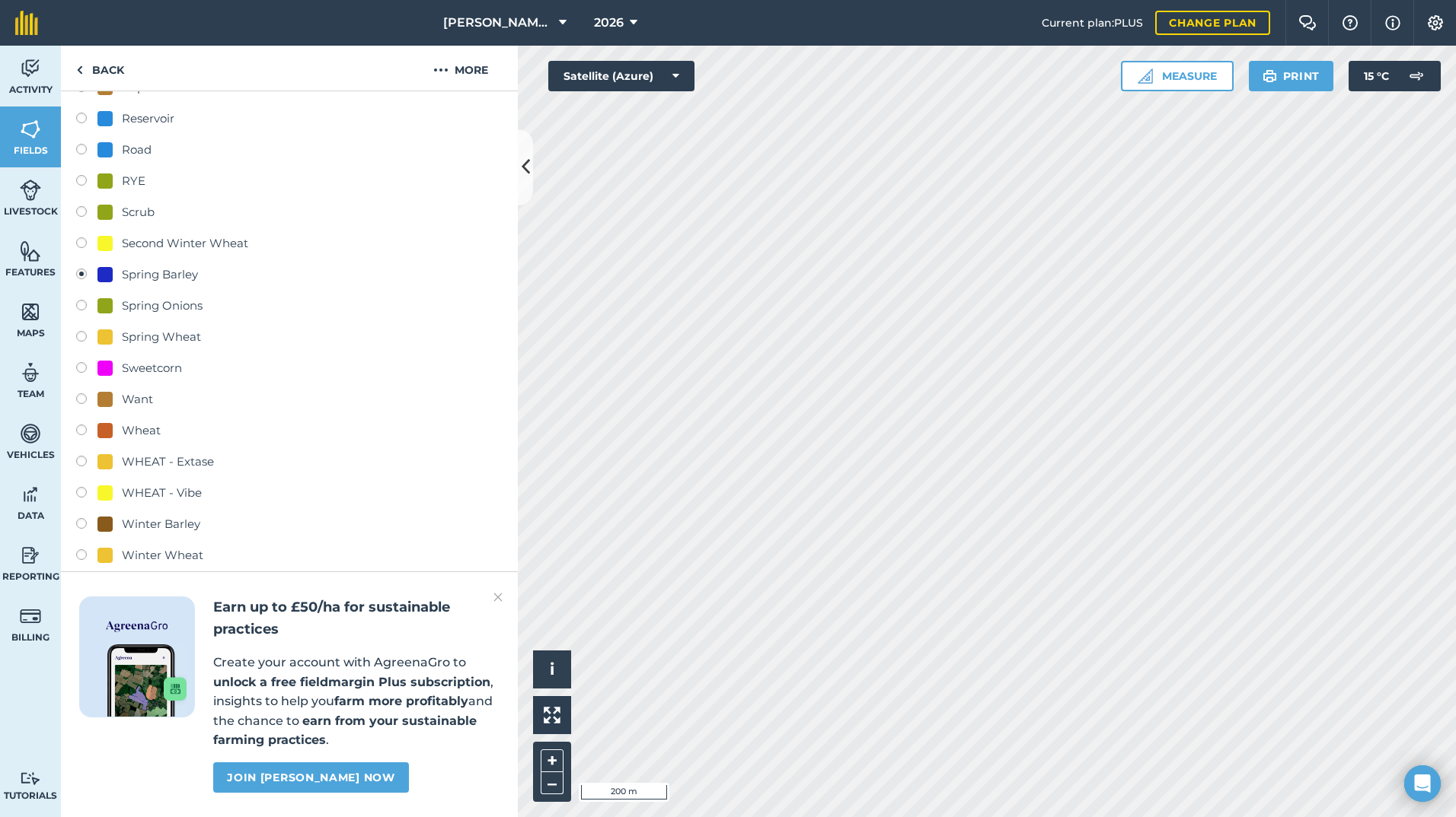
click at [151, 516] on div "Winter Barley" at bounding box center [161, 524] width 78 height 18
radio input "true"
radio input "false"
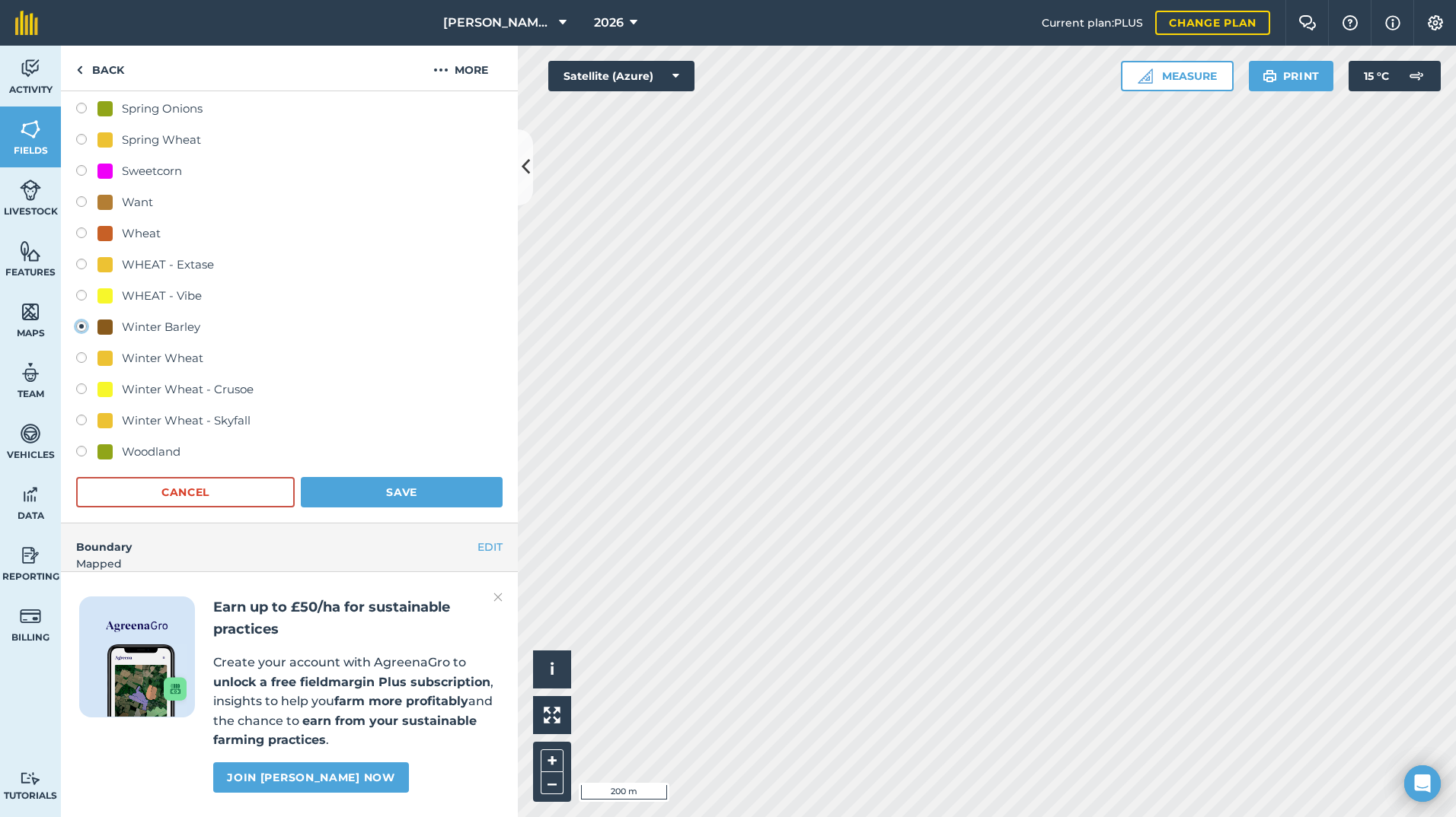
scroll to position [989, 0]
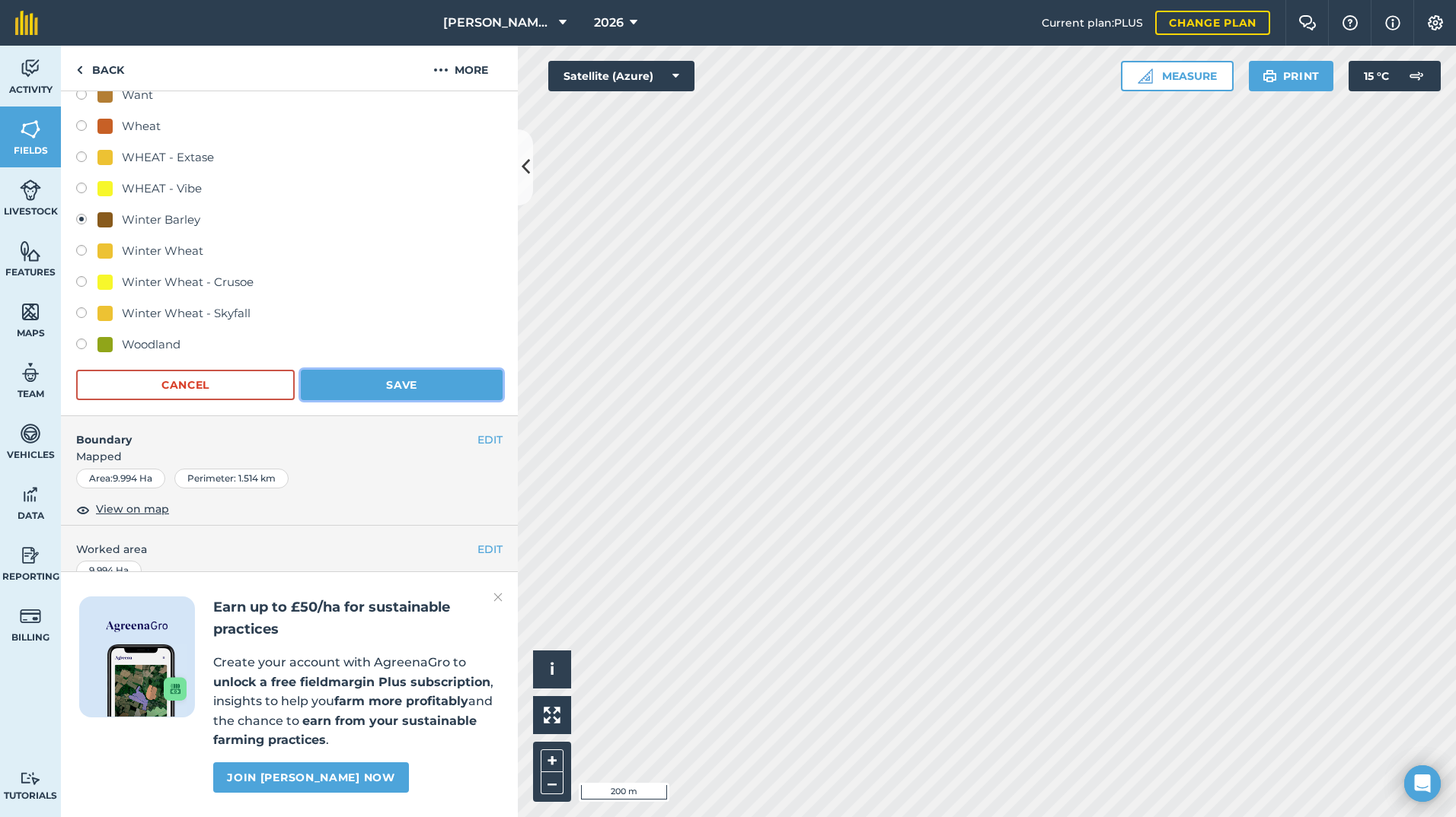
click at [402, 391] on button "Save" at bounding box center [402, 385] width 202 height 31
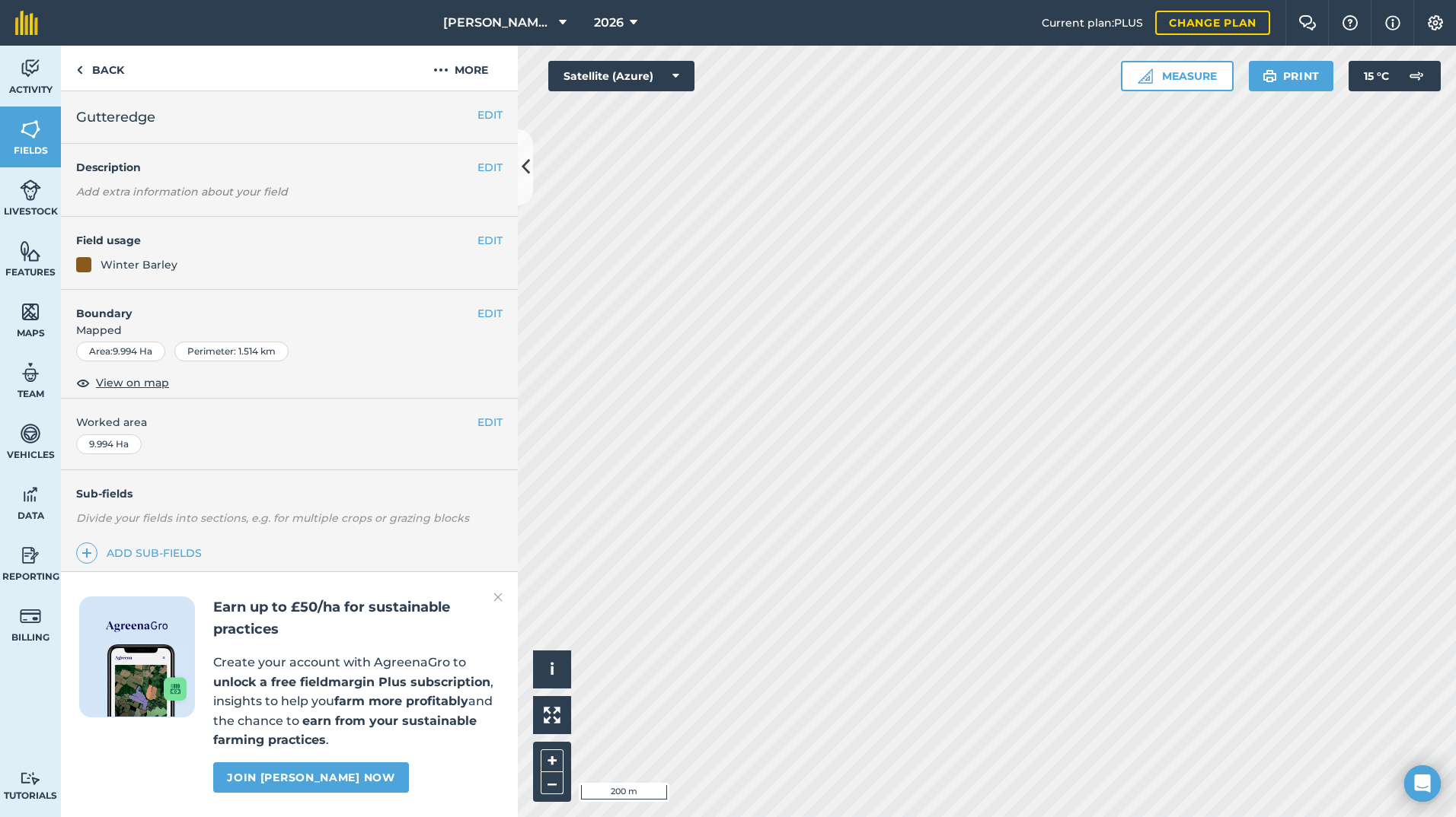
scroll to position [0, 0]
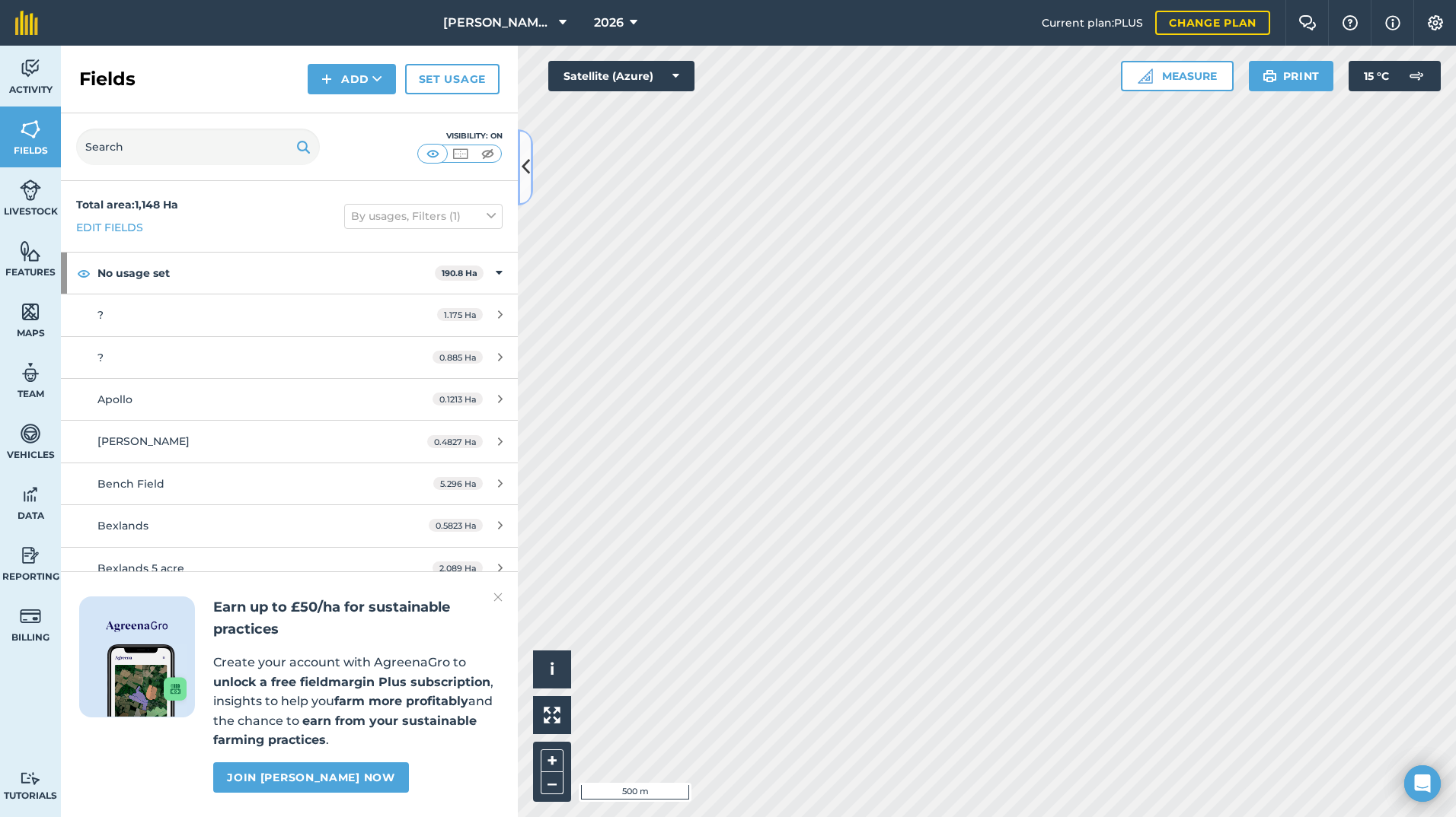
click at [522, 163] on icon at bounding box center [525, 167] width 9 height 27
